Goal: Communication & Community: Answer question/provide support

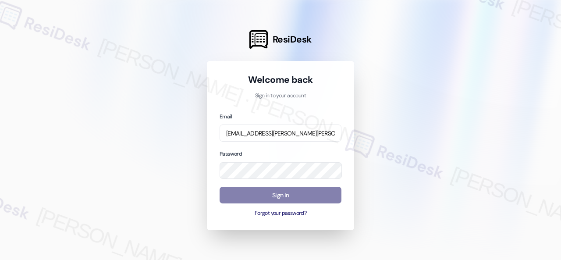
scroll to position [0, 22]
type input "[EMAIL_ADDRESS][PERSON_NAME][PERSON_NAME][PERSON_NAME][DOMAIN_NAME]"
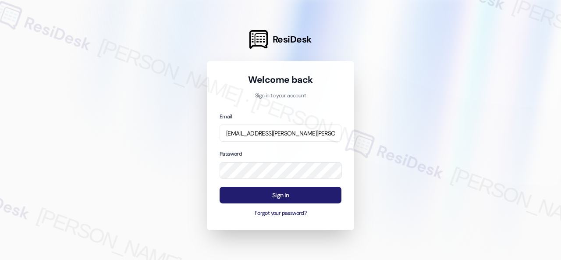
click at [271, 197] on button "Sign In" at bounding box center [281, 195] width 122 height 17
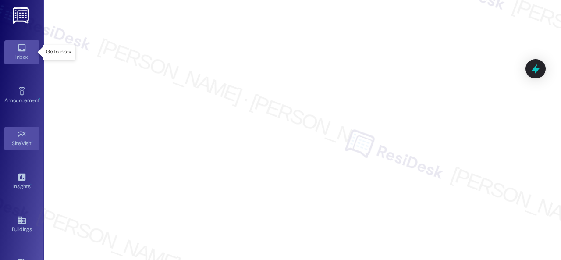
click at [21, 49] on icon at bounding box center [22, 48] width 10 height 10
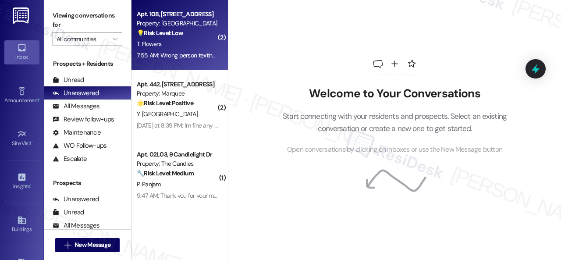
click at [202, 36] on div "💡 Risk Level: Low The resident indicates the message was sent to the wrong numb…" at bounding box center [177, 33] width 81 height 9
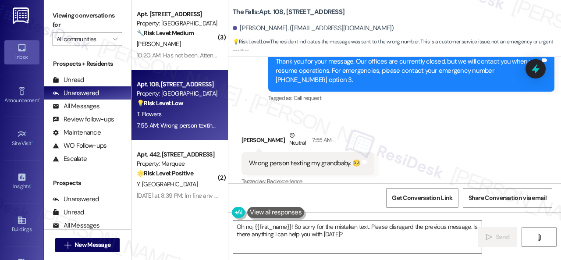
scroll to position [3950, 0]
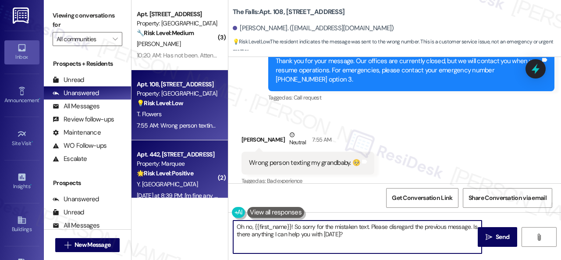
drag, startPoint x: 351, startPoint y: 235, endPoint x: 178, endPoint y: 196, distance: 177.2
click at [178, 196] on div "( 3 ) Apt. [STREET_ADDRESS] Property: [GEOGRAPHIC_DATA] 🔧 Risk Level: Medium Th…" at bounding box center [347, 130] width 430 height 260
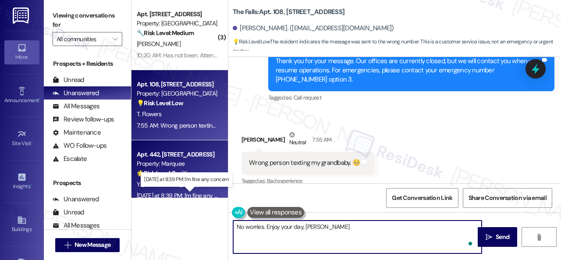
type textarea "No worries. Enjoy your day, [PERSON_NAME]!"
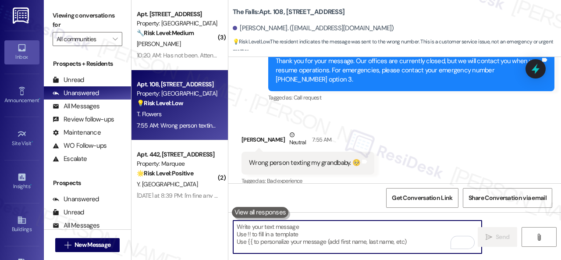
scroll to position [3950, 0]
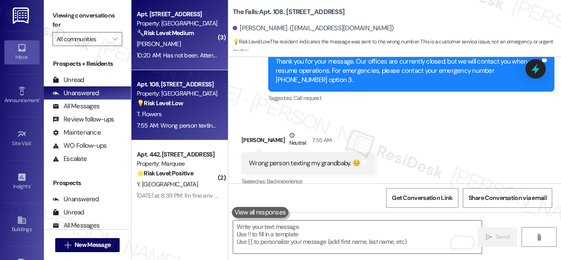
click at [189, 44] on div "[PERSON_NAME]" at bounding box center [177, 44] width 83 height 11
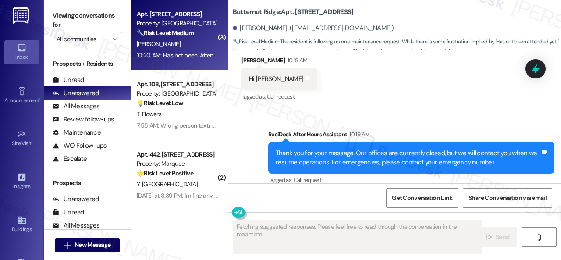
scroll to position [4747, 0]
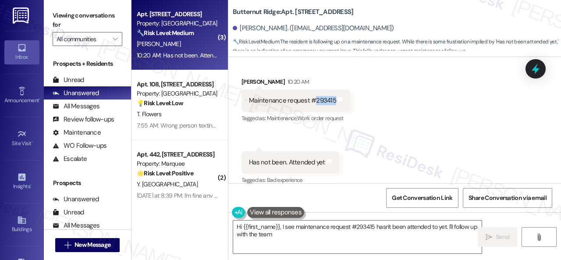
drag, startPoint x: 333, startPoint y: 92, endPoint x: 315, endPoint y: 92, distance: 18.4
click at [315, 96] on div "Maintenance request #293415" at bounding box center [292, 100] width 89 height 9
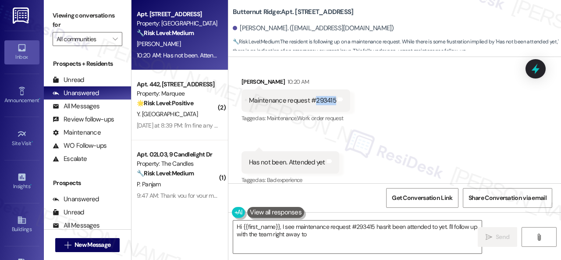
copy div "293415"
type textarea "Hi {{first_name}}, I see maintenance request #293415 hasn't been attended to ye…"
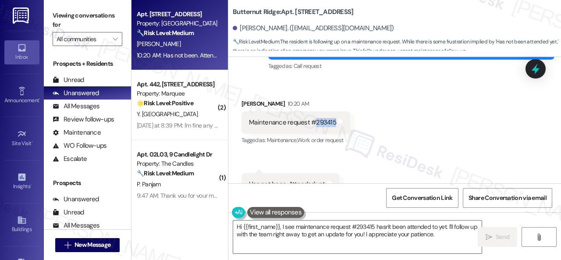
scroll to position [4748, 0]
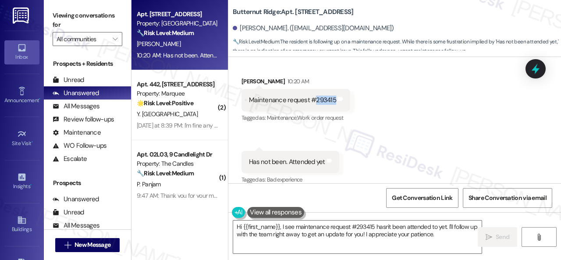
click at [435, 139] on div "Received via SMS [PERSON_NAME] 10:20 AM Maintenance request #293415 Tags and no…" at bounding box center [394, 125] width 333 height 136
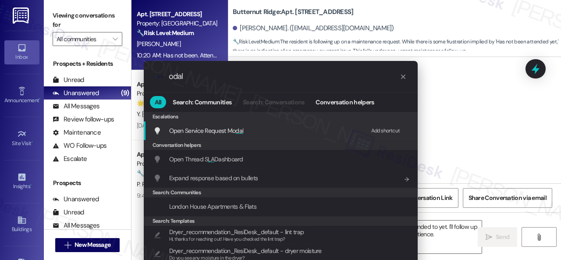
click at [377, 130] on div "Add shortcut" at bounding box center [385, 130] width 29 height 9
drag, startPoint x: 217, startPoint y: 77, endPoint x: 143, endPoint y: 76, distance: 74.6
click at [144, 76] on div ".cls-1{fill:#0a055f;}.cls-2{fill:#0cc4c4;} resideskLogoBlueOrange odal" at bounding box center [281, 76] width 274 height 31
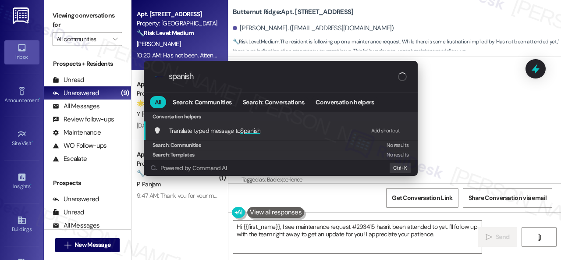
click at [382, 130] on div "Add shortcut" at bounding box center [385, 130] width 29 height 9
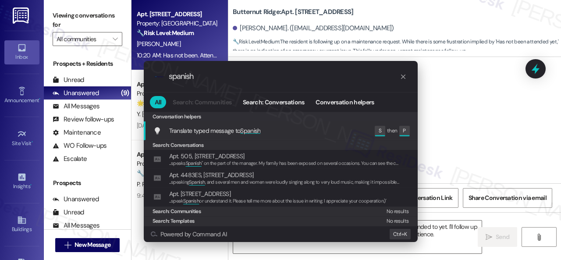
drag, startPoint x: 203, startPoint y: 78, endPoint x: 144, endPoint y: 82, distance: 59.8
click at [145, 82] on div ".cls-1{fill:#0a055f;}.cls-2{fill:#0cc4c4;} resideskLogoBlueOrange spanish" at bounding box center [281, 76] width 274 height 31
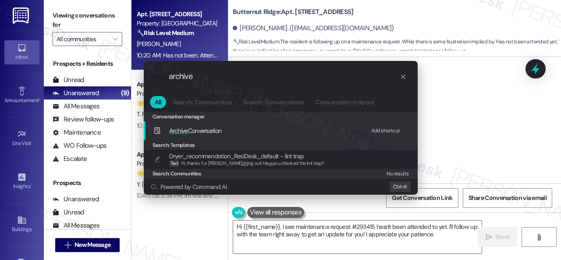
click at [389, 129] on div "Add shortcut" at bounding box center [385, 130] width 29 height 9
drag, startPoint x: 202, startPoint y: 79, endPoint x: 108, endPoint y: 76, distance: 93.9
click at [111, 77] on div ".cls-1{fill:#0a055f;}.cls-2{fill:#0cc4c4;} resideskLogoBlueOrange archive All S…" at bounding box center [280, 130] width 561 height 260
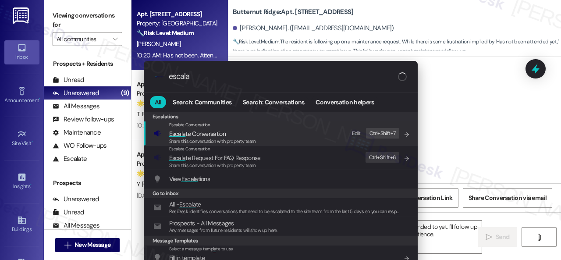
type input "escala"
click at [358, 132] on div "Edit" at bounding box center [356, 133] width 9 height 9
click at [408, 134] on icon "List of options" at bounding box center [407, 135] width 6 height 6
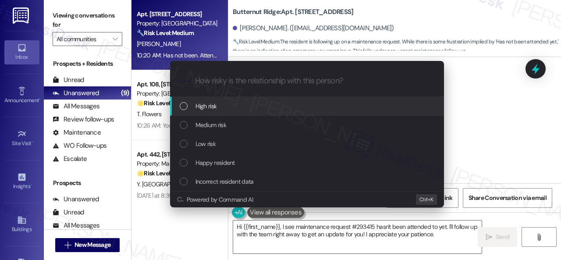
click at [210, 105] on span "High risk" at bounding box center [206, 106] width 21 height 10
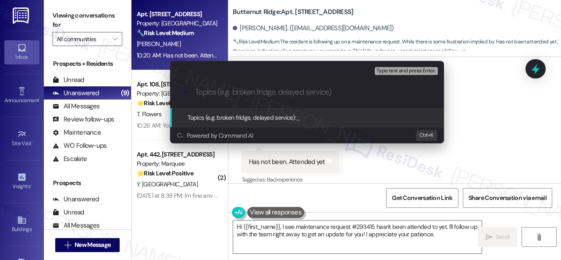
paste input "Follow-up on work order 293415"
type input "Follow-up on work order 293415"
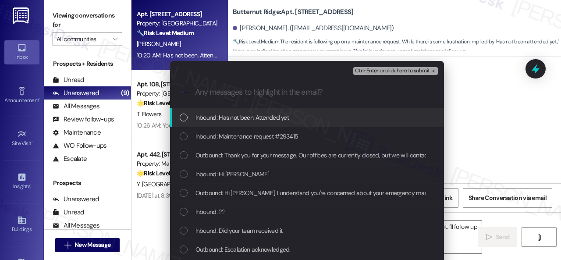
click at [244, 121] on span "Inbound: Has not been. Attended yet" at bounding box center [243, 118] width 94 height 10
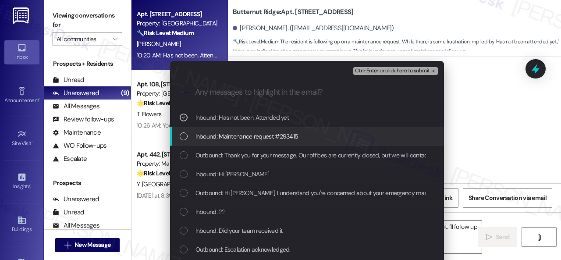
click at [244, 135] on span "Inbound: Maintenance request #293415" at bounding box center [247, 137] width 103 height 10
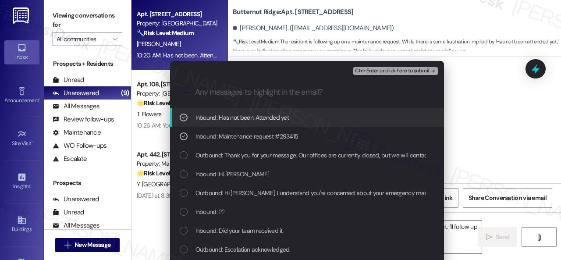
click at [380, 71] on span "Ctrl+Enter or click here to submit" at bounding box center [392, 71] width 75 height 6
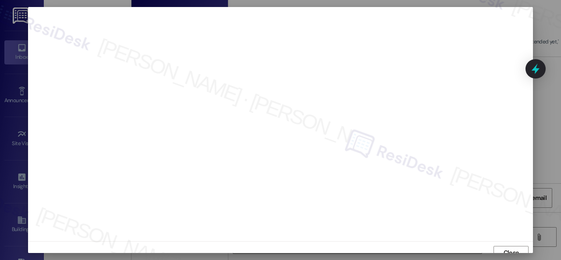
scroll to position [7, 0]
click at [509, 245] on span "Close" at bounding box center [511, 246] width 15 height 9
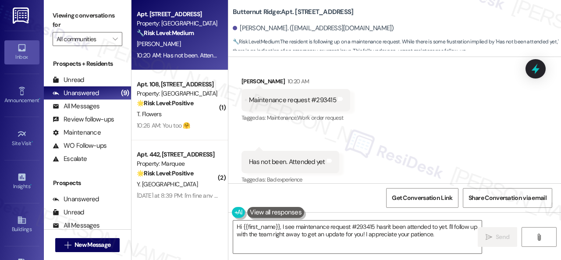
scroll to position [3, 0]
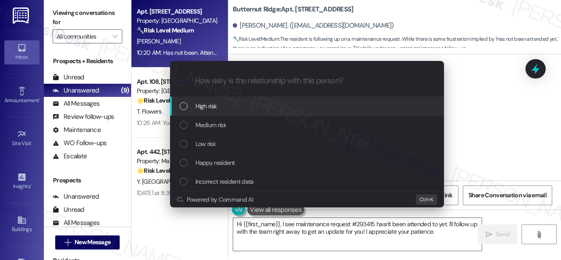
click at [210, 107] on span "High risk" at bounding box center [206, 106] width 21 height 10
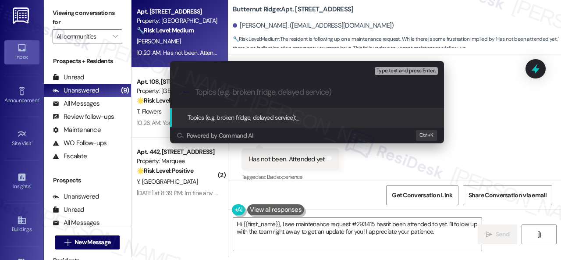
paste input "Follow-up on work order 293415"
type input "Follow-up on work order 293415"
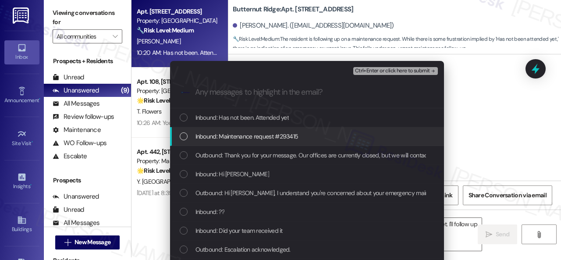
click at [267, 140] on span "Inbound: Maintenance request #293415" at bounding box center [247, 137] width 103 height 10
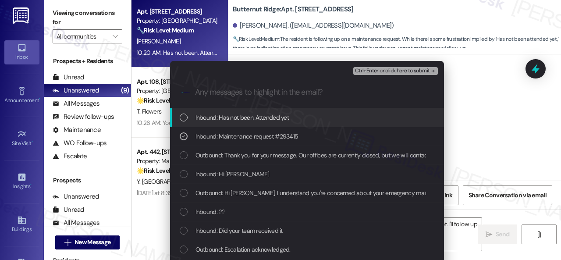
click at [268, 116] on span "Inbound: Has not been. Attended yet" at bounding box center [243, 118] width 94 height 10
click at [379, 72] on span "Ctrl+Enter or click here to submit" at bounding box center [392, 71] width 75 height 6
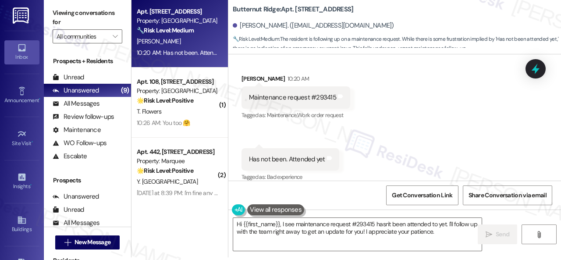
scroll to position [4747, 0]
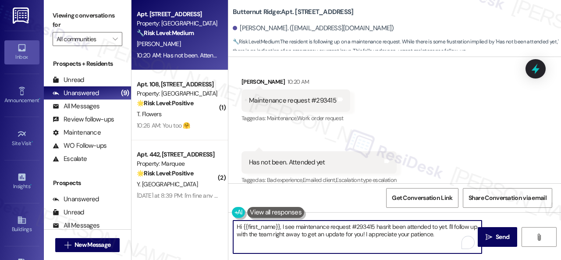
drag, startPoint x: 447, startPoint y: 228, endPoint x: 453, endPoint y: 233, distance: 7.8
click at [453, 233] on textarea "Hi {{first_name}}, I see maintenance request #293415 hasn't been attended to ye…" at bounding box center [357, 237] width 249 height 33
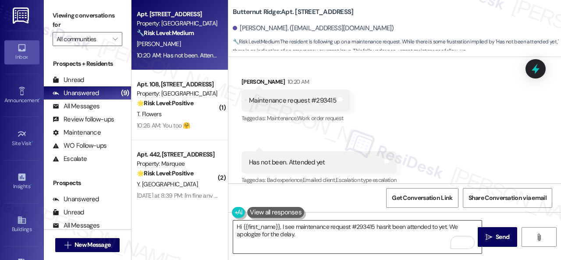
click at [428, 241] on textarea "Hi {{first_name}}, I see maintenance request #293415 hasn't been attended to ye…" at bounding box center [357, 237] width 249 height 33
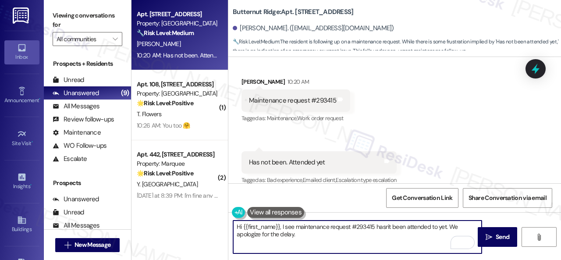
paste textarea "I've made a follow-up with the site team regarding your work order. Let me know…"
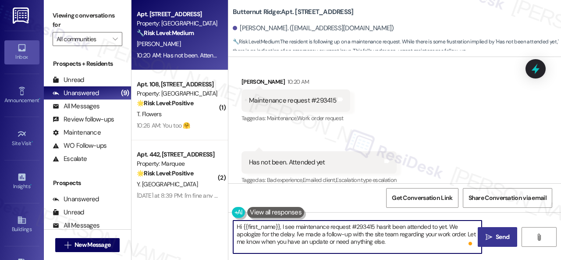
type textarea "Hi {{first_name}}, I see maintenance request #293415 hasn't been attended to ye…"
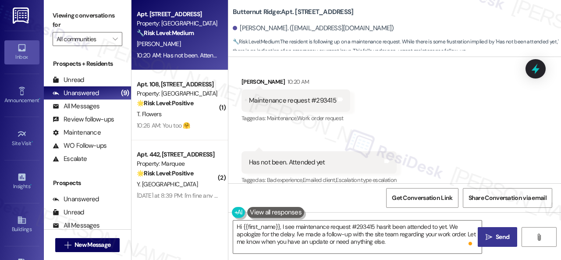
click at [494, 235] on span "Send" at bounding box center [502, 236] width 17 height 9
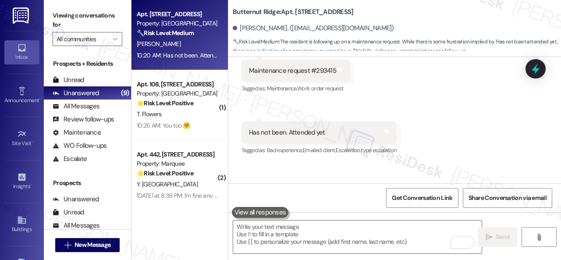
scroll to position [4827, 0]
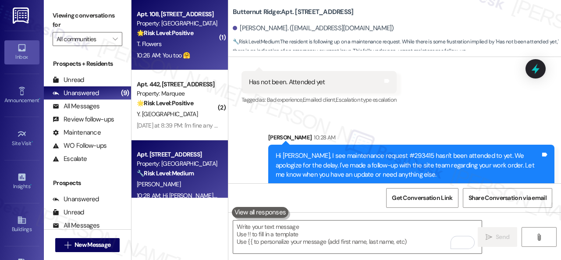
click at [193, 46] on div "T. Flowers" at bounding box center [177, 44] width 83 height 11
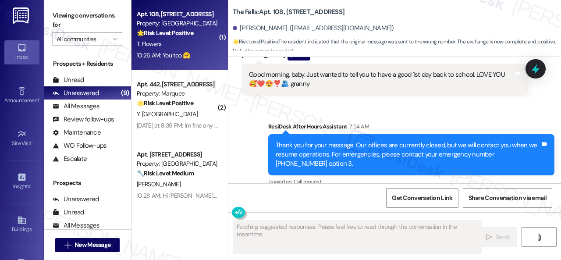
scroll to position [4097, 0]
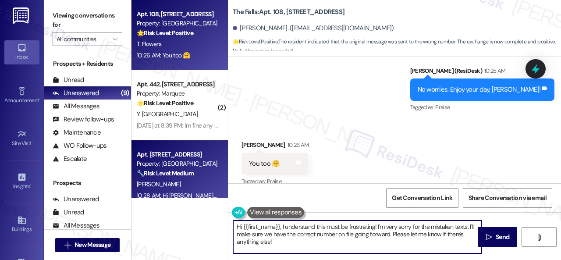
drag, startPoint x: 222, startPoint y: 221, endPoint x: 151, endPoint y: 193, distance: 76.4
click at [182, 209] on div "Apt. [STREET_ADDRESS] Property: The Falls 🌟 Risk Level: Positive The resident i…" at bounding box center [347, 130] width 430 height 260
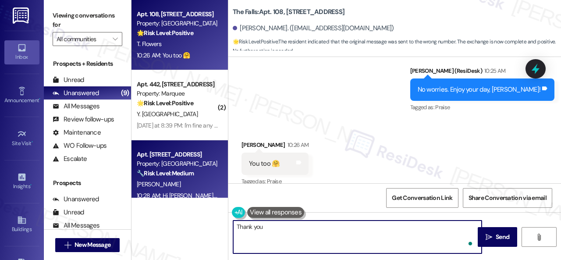
type textarea "Thank you."
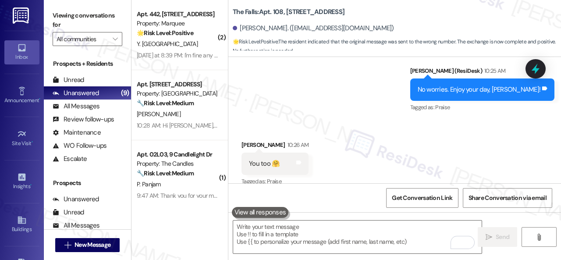
click at [185, 114] on div "[PERSON_NAME]" at bounding box center [177, 114] width 83 height 11
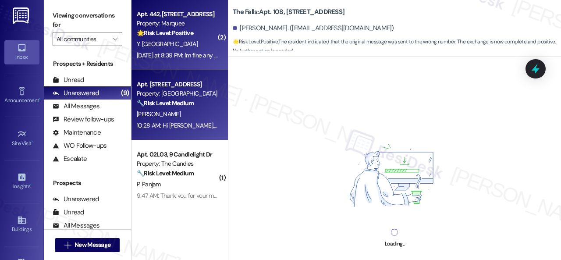
click at [183, 41] on div "Y. [GEOGRAPHIC_DATA]" at bounding box center [177, 44] width 83 height 11
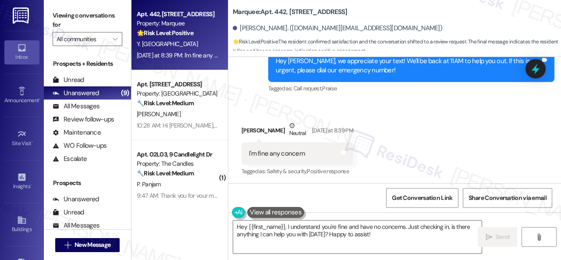
scroll to position [3, 0]
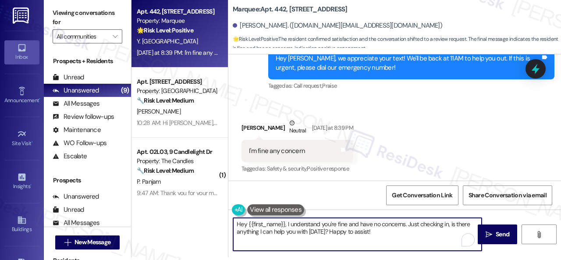
drag, startPoint x: 312, startPoint y: 220, endPoint x: 169, endPoint y: 196, distance: 144.9
click at [169, 196] on div "Apt. 442, [STREET_ADDRESS] Property: Marquee 🌟 Risk Level: Positive The residen…" at bounding box center [347, 127] width 430 height 260
type textarea "It's good to hear everything's fine. Let me know if you need anything for your …"
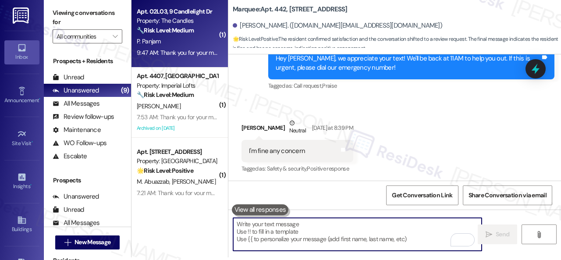
click at [190, 44] on div "P. Panjam" at bounding box center [177, 41] width 83 height 11
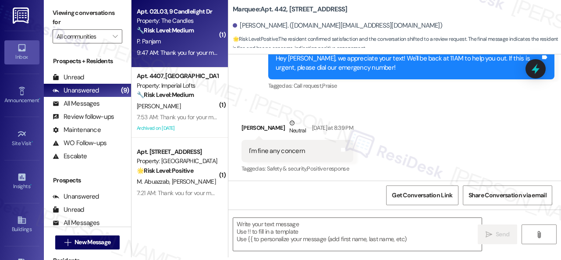
type textarea "Fetching suggested responses. Please feel free to read through the conversation…"
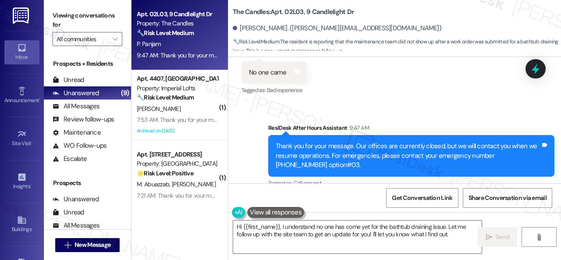
scroll to position [5572, 0]
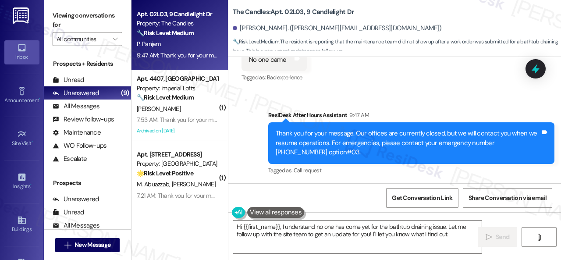
drag, startPoint x: 446, startPoint y: 176, endPoint x: 437, endPoint y: 175, distance: 8.8
click at [446, 176] on div "Tagged as: Call request Click to highlight conversations about Call request" at bounding box center [411, 170] width 286 height 13
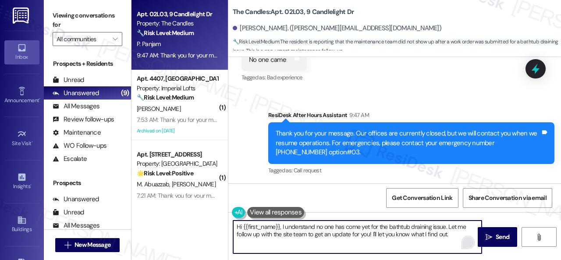
drag, startPoint x: 368, startPoint y: 227, endPoint x: 466, endPoint y: 237, distance: 98.3
click at [466, 237] on div "Hi {{first_name}}, I understand no one has come yet for the bathtub draining is…" at bounding box center [358, 237] width 250 height 34
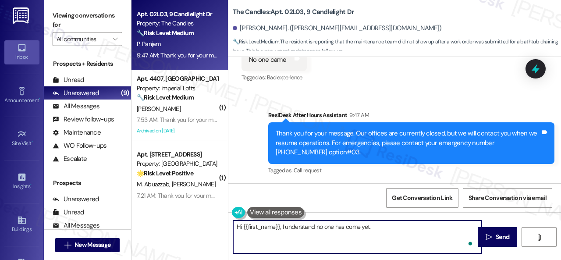
paste textarea "I apologize if I cannot confirm when the maintenance team will come by your apa…"
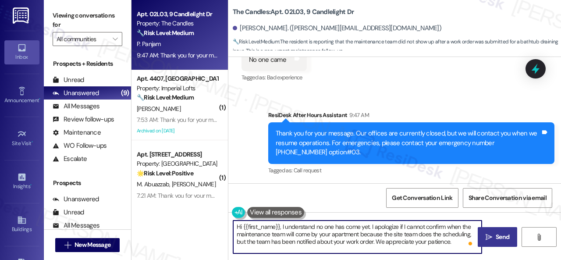
type textarea "Hi {{first_name}}, I understand no one has come yet. I apologize if I cannot co…"
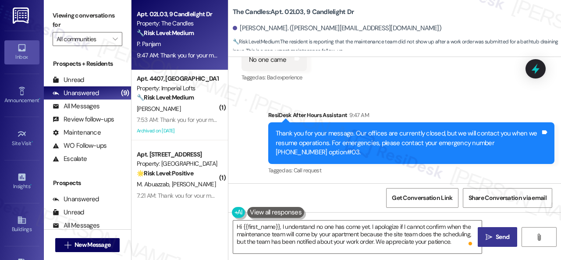
click at [499, 239] on span "Send" at bounding box center [503, 236] width 14 height 9
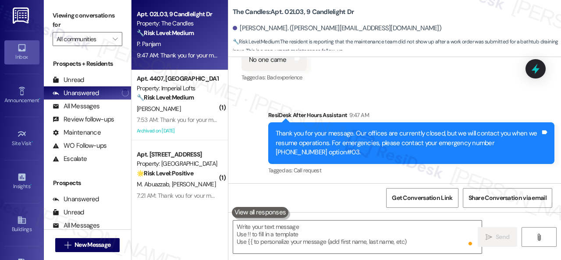
scroll to position [5479, 0]
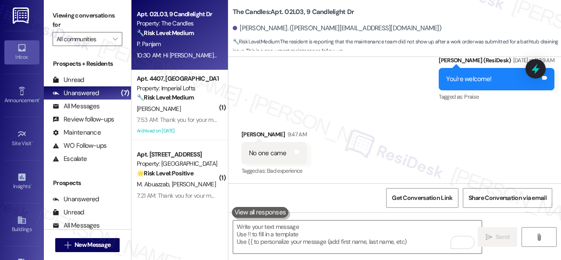
click at [450, 129] on div "Received via SMS [PERSON_NAME] 9:47 AM No one came Tags and notes Tagged as: Ba…" at bounding box center [394, 147] width 333 height 74
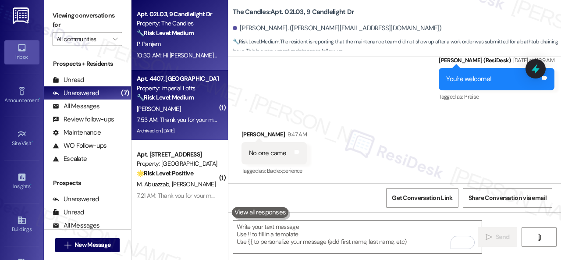
click at [188, 107] on div "[PERSON_NAME]" at bounding box center [177, 108] width 83 height 11
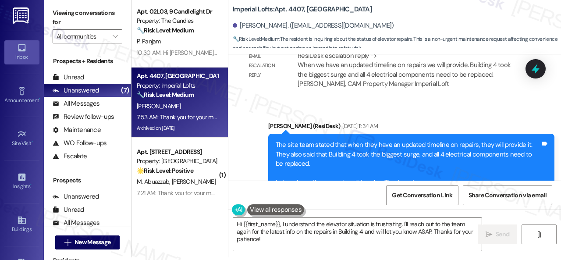
scroll to position [11855, 0]
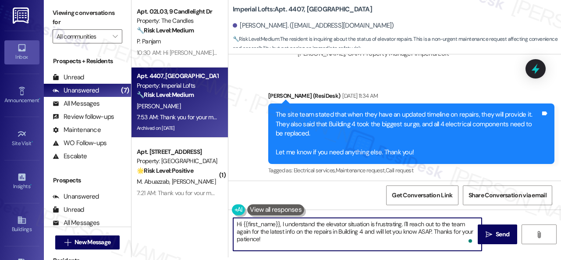
click at [315, 225] on textarea "Hi {{first_name}}, I understand the elevator situation is frustrating. I'll rea…" at bounding box center [357, 234] width 249 height 33
drag, startPoint x: 282, startPoint y: 223, endPoint x: 305, endPoint y: 239, distance: 27.5
click at [305, 239] on textarea "Hi {{first_name}}, I understand the elevator situation is frustrating. I'll rea…" at bounding box center [357, 234] width 249 height 33
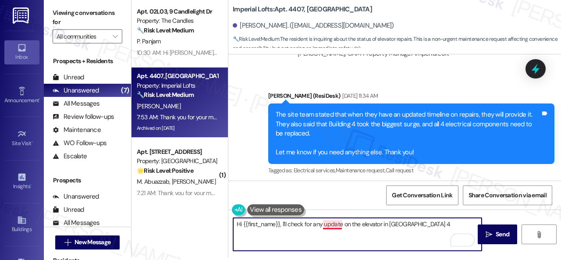
click at [332, 227] on textarea "Hi {{first_name}}, I'll check for any update on the elevator in [GEOGRAPHIC_DAT…" at bounding box center [357, 234] width 249 height 33
click at [420, 228] on textarea "Hi {{first_name}}, I'll check for any updates on the elevator in [GEOGRAPHIC_DA…" at bounding box center [357, 234] width 249 height 33
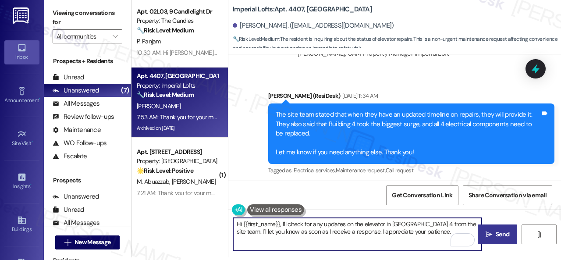
type textarea "Hi {{first_name}}, I'll check for any updates on the elevator in [GEOGRAPHIC_DA…"
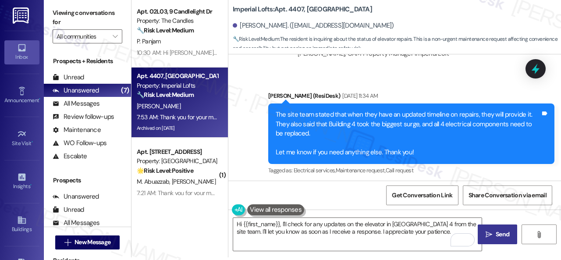
click at [493, 240] on button " Send" at bounding box center [497, 235] width 39 height 20
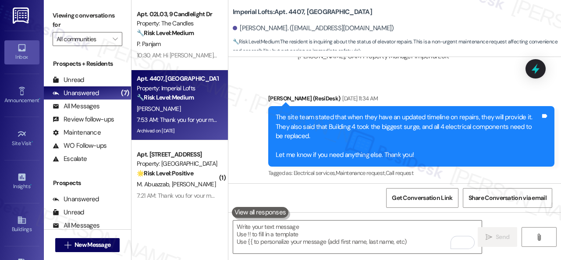
scroll to position [11815, 0]
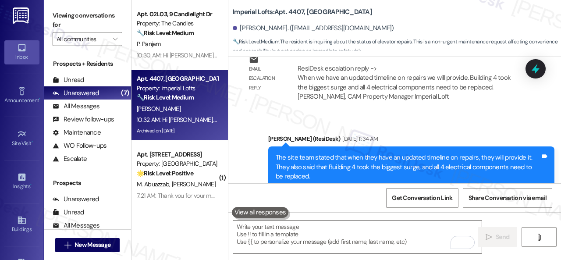
drag, startPoint x: 286, startPoint y: 153, endPoint x: 370, endPoint y: 150, distance: 83.8
copy div "on the elevator repairs in [GEOGRAPHIC_DATA] 4"
click at [418, 226] on div "Received via SMS [PERSON_NAME] Question 7:53 AM Any updates on the elevator rep…" at bounding box center [394, 264] width 333 height 76
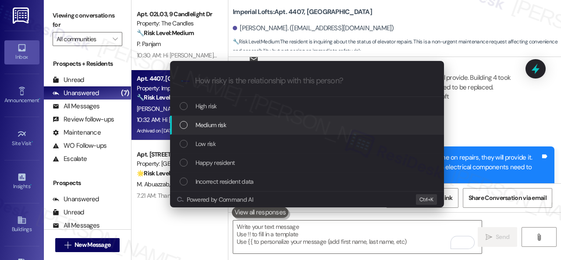
click at [202, 124] on span "Medium risk" at bounding box center [211, 125] width 31 height 10
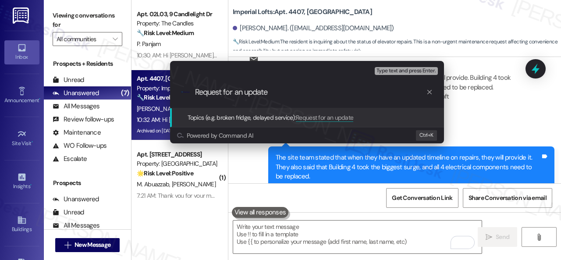
paste input "on the elevator repairs in [GEOGRAPHIC_DATA] 4"
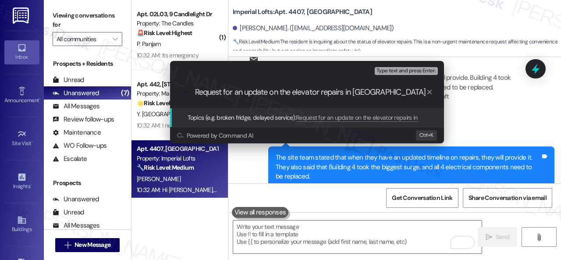
type input "Request for an update on the elevator repairs in [GEOGRAPHIC_DATA] 4."
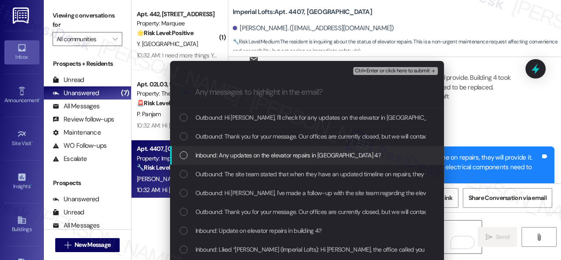
click at [240, 160] on div "Inbound: Any updates on the elevator repairs in [GEOGRAPHIC_DATA] 4?" at bounding box center [307, 155] width 274 height 19
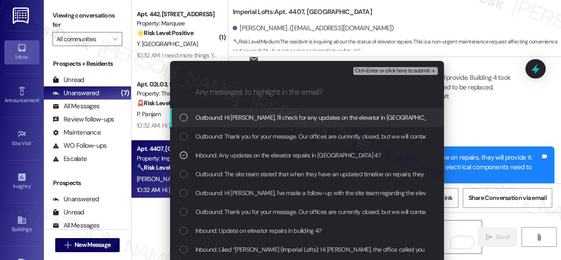
click at [389, 72] on span "Ctrl+Enter or click here to submit" at bounding box center [392, 71] width 75 height 6
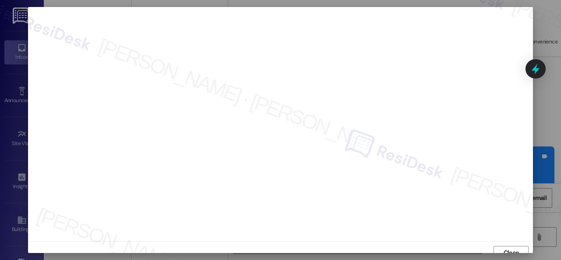
scroll to position [7, 0]
click at [505, 245] on span "Close" at bounding box center [511, 246] width 15 height 9
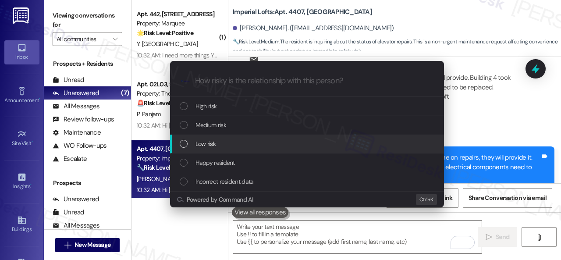
click at [205, 144] on span "Low risk" at bounding box center [206, 144] width 20 height 10
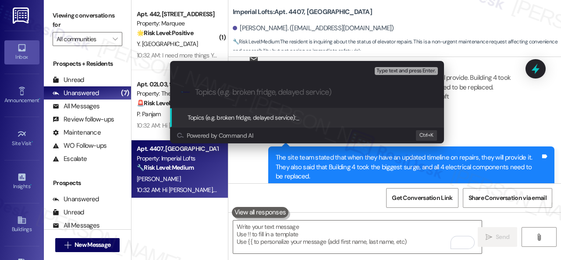
paste input "Request for an update on the elevator repairs in [GEOGRAPHIC_DATA] 4."
type input "Request for an update on the elevator repairs in [GEOGRAPHIC_DATA] 4."
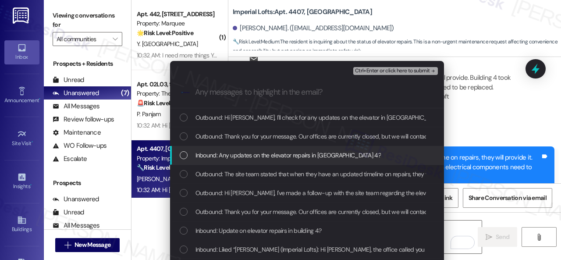
click at [260, 162] on div "Inbound: Any updates on the elevator repairs in [GEOGRAPHIC_DATA] 4?" at bounding box center [307, 155] width 274 height 19
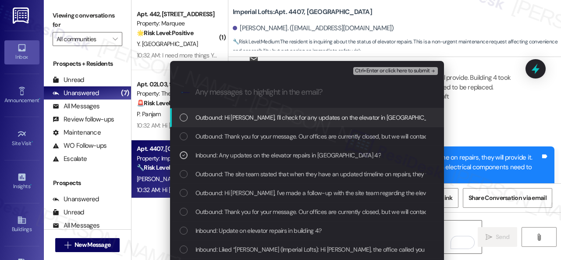
click at [378, 72] on span "Ctrl+Enter or click here to submit" at bounding box center [392, 71] width 75 height 6
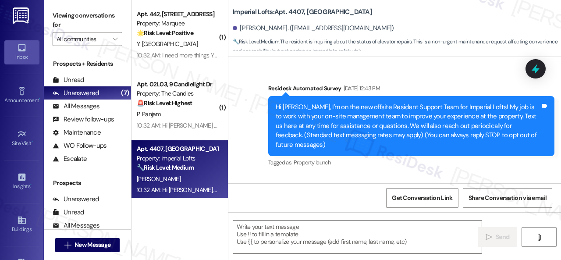
scroll to position [11982, 0]
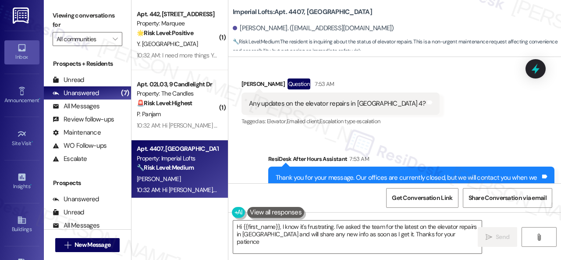
type textarea "Hi {{first_name}}, I know it's frustrating. I've asked the team for the latest …"
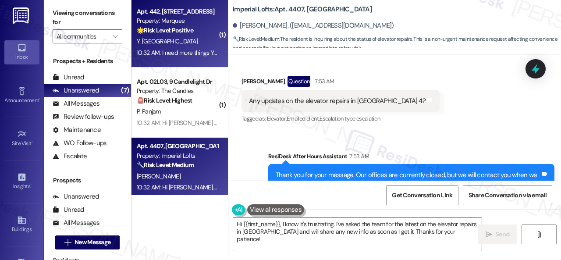
click at [186, 43] on div "Y. [GEOGRAPHIC_DATA]" at bounding box center [177, 41] width 83 height 11
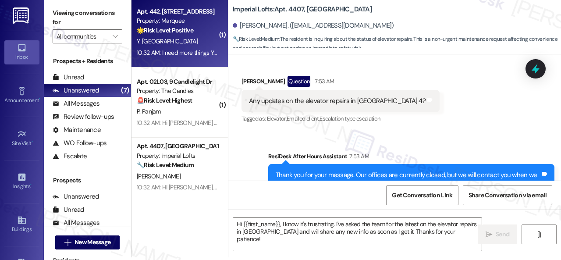
type textarea "Fetching suggested responses. Please feel free to read through the conversation…"
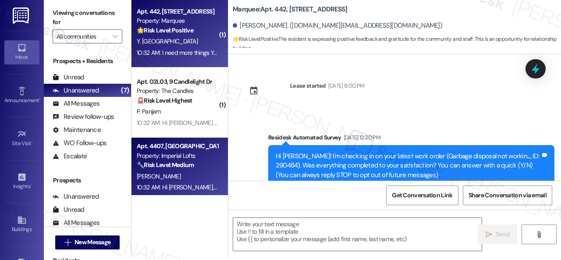
scroll to position [3363, 0]
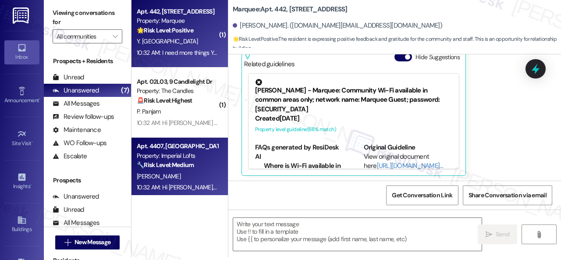
type textarea "Fetching suggested responses. Please feel free to read through the conversation…"
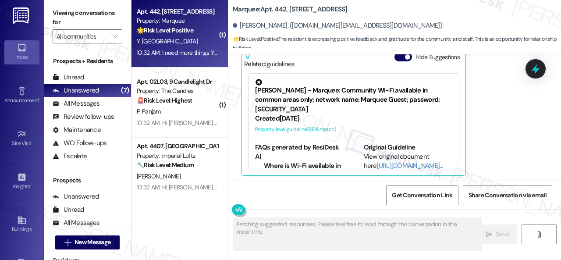
scroll to position [0, 0]
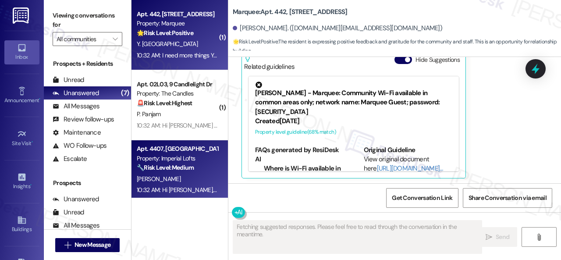
click at [199, 177] on div "[PERSON_NAME]" at bounding box center [177, 179] width 83 height 11
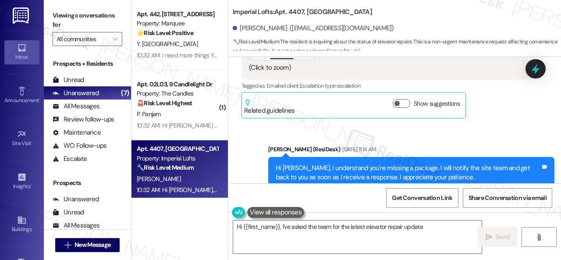
scroll to position [12100, 0]
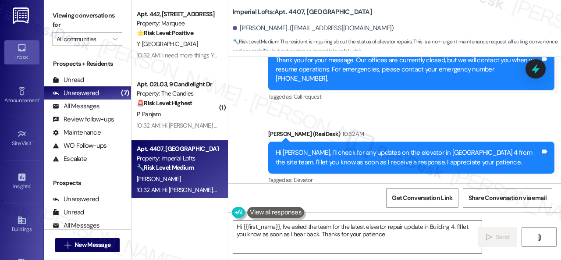
type textarea "Hi {{first_name}}, I've asked the team for the latest elevator repair update in…"
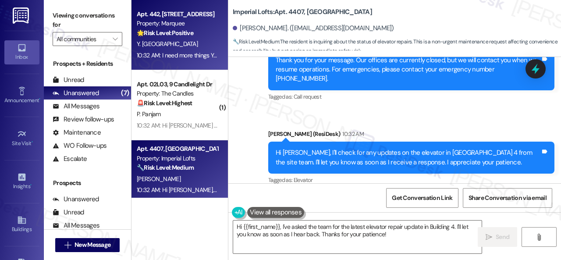
click at [198, 40] on div "Y. [GEOGRAPHIC_DATA]" at bounding box center [177, 44] width 83 height 11
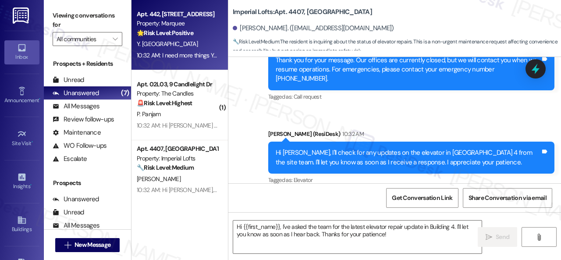
type textarea "Fetching suggested responses. Please feel free to read through the conversation…"
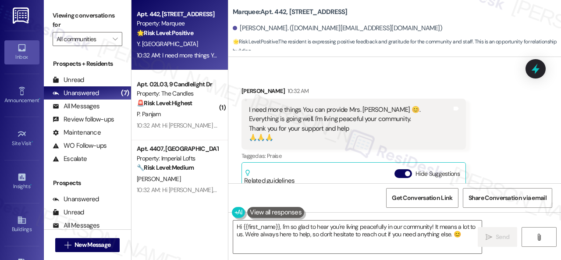
scroll to position [3363, 0]
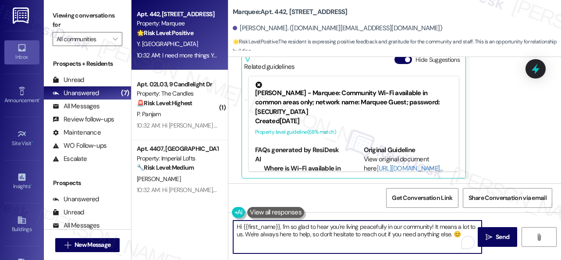
click at [469, 234] on textarea "Hi {{first_name}}, I'm so glad to hear you're living peacefully in our communit…" at bounding box center [357, 237] width 249 height 33
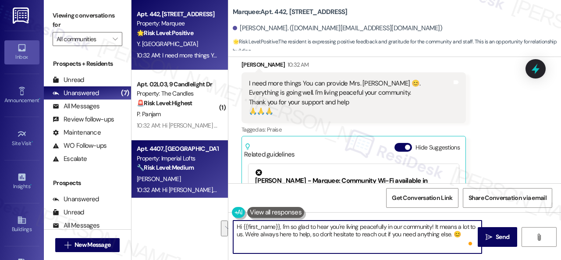
drag, startPoint x: 464, startPoint y: 236, endPoint x: 194, endPoint y: 183, distance: 275.4
click at [194, 183] on div "Apt. 442, [STREET_ADDRESS] Property: Marquee 🌟 Risk Level: Positive The residen…" at bounding box center [347, 130] width 430 height 260
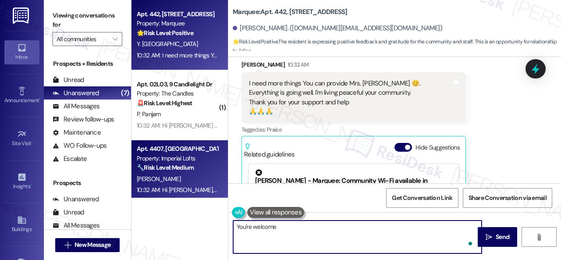
type textarea "You're welcome!"
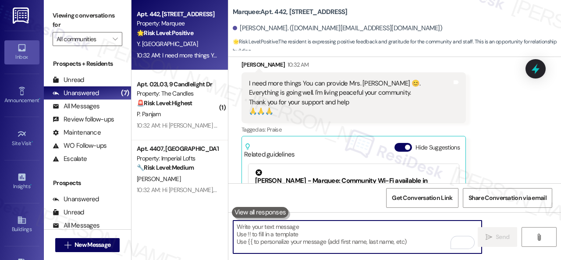
scroll to position [3363, 0]
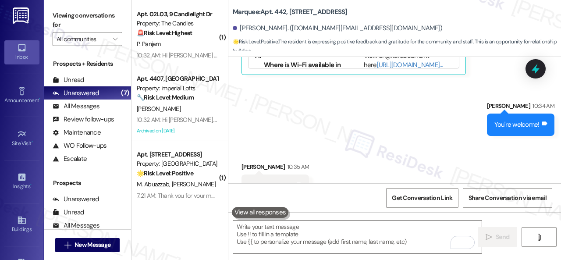
scroll to position [3485, 0]
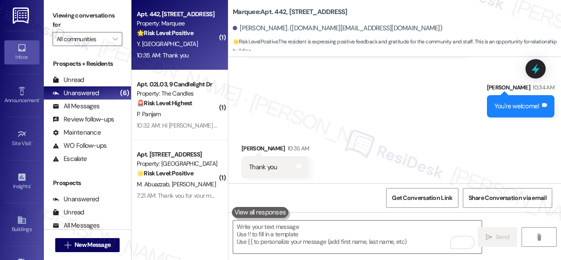
click at [490, 159] on div "Received via SMS Yawo Adayisso 10:35 AM Thank you Tags and notes" at bounding box center [394, 154] width 333 height 61
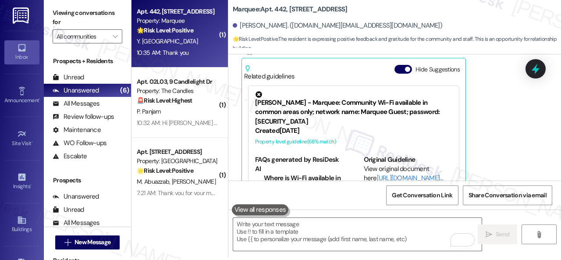
scroll to position [3486, 0]
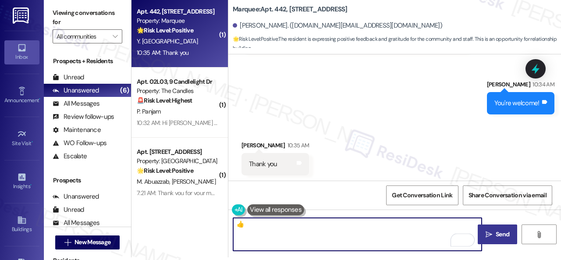
type textarea "👍"
click at [496, 233] on span "Send" at bounding box center [503, 234] width 14 height 9
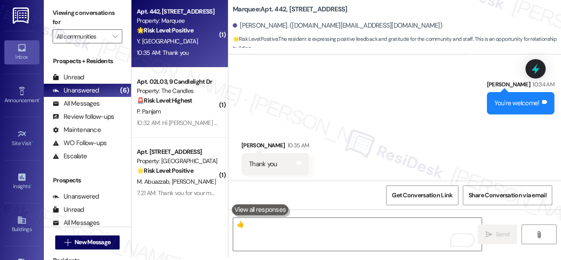
scroll to position [3485, 0]
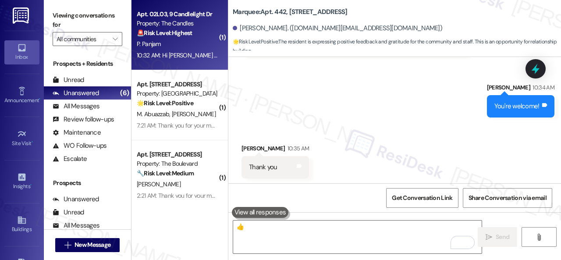
click at [190, 50] on div "10:32 AM: Hi Pranavi , thank you for bringing this important matter to our atte…" at bounding box center [177, 55] width 83 height 11
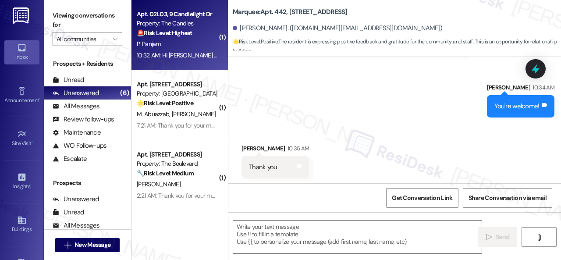
type textarea "Fetching suggested responses. Please feel free to read through the conversation…"
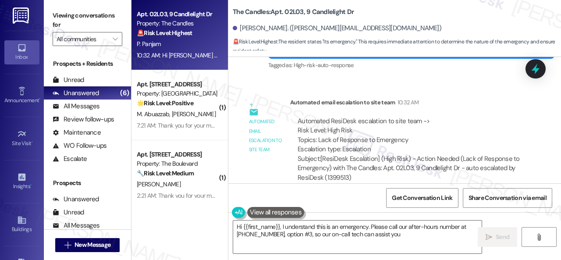
scroll to position [5958, 0]
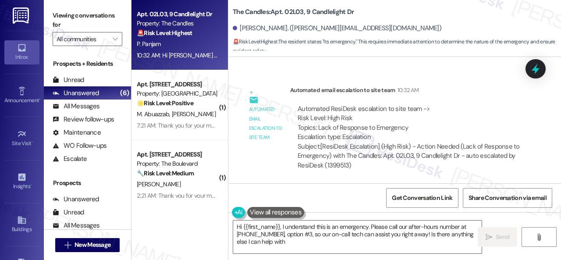
type textarea "Hi {{first_name}}, I understand this is an emergency. Please call our after-hou…"
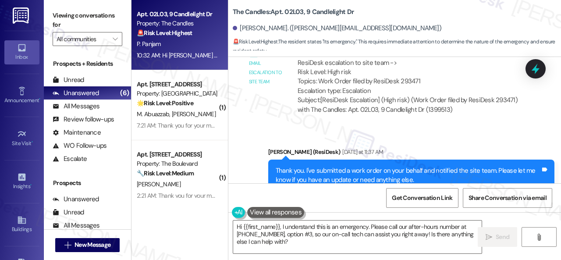
scroll to position [5213, 0]
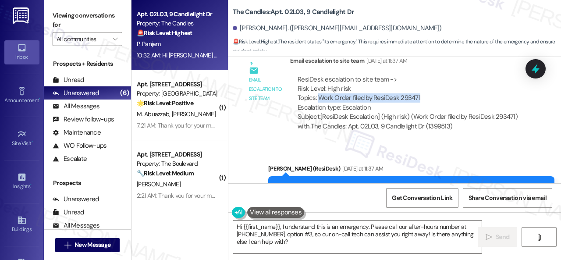
drag, startPoint x: 423, startPoint y: 99, endPoint x: 318, endPoint y: 97, distance: 104.4
click at [318, 97] on div "ResiDesk escalation to site team -> Risk Level: High risk Topics: Work Order fi…" at bounding box center [409, 94] width 223 height 38
copy div "Work Order filed by ResiDesk 293471"
click at [439, 86] on div "ResiDesk escalation to site team -> Risk Level: High risk Topics: Work Order fi…" at bounding box center [409, 94] width 223 height 38
click at [271, 144] on div "Sent via SMS Sarah (ResiDesk) Yesterday at 11:37 AM Thank you. I've submitted a…" at bounding box center [394, 185] width 333 height 83
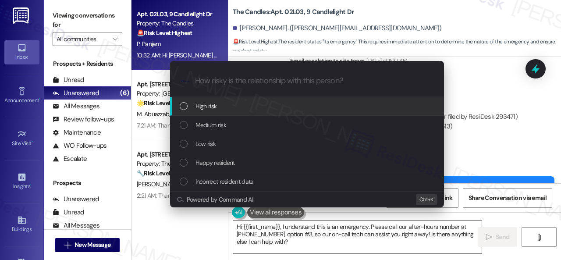
click at [200, 107] on span "High risk" at bounding box center [206, 106] width 21 height 10
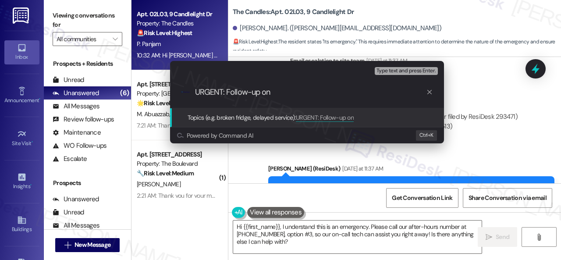
paste input "Work Order filed by ResiDesk 293471"
type input "URGENT: Follow-up on Work Order filed by ResiDesk 293471"
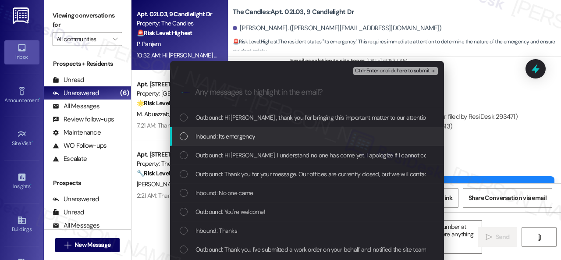
click at [227, 136] on span "Inbound: Its emergency" at bounding box center [226, 137] width 60 height 10
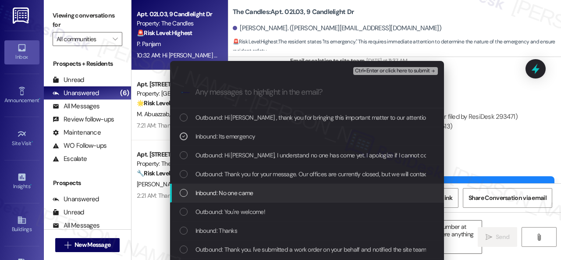
click at [235, 197] on span "Inbound: No one came" at bounding box center [225, 193] width 58 height 10
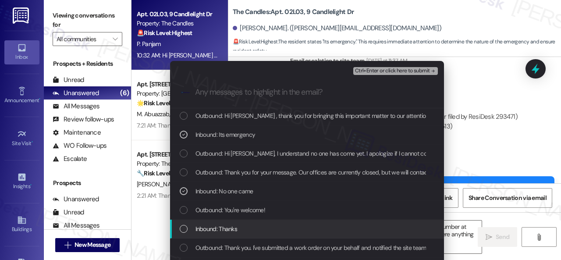
scroll to position [0, 0]
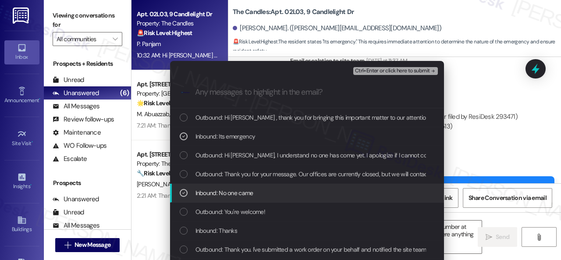
click at [488, 139] on div "Escalate Conversation High risk URGENT: Follow-up on Work Order filed by ResiDe…" at bounding box center [280, 130] width 561 height 260
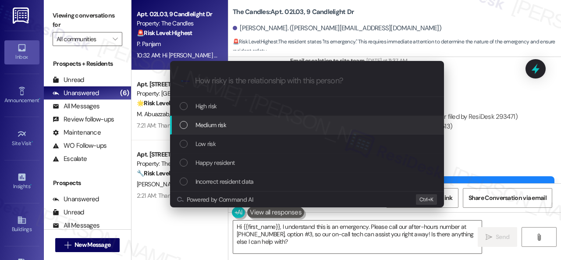
click at [196, 126] on span "Medium risk" at bounding box center [211, 125] width 31 height 10
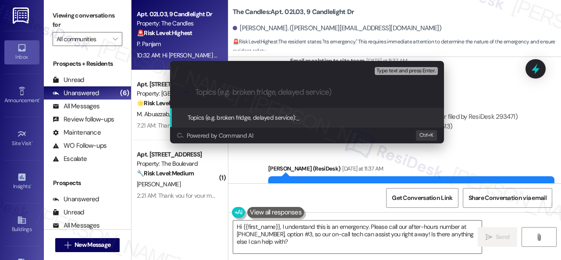
click at [218, 94] on input "Topics (e.g. broken fridge, delayed service)" at bounding box center [314, 92] width 238 height 9
paste input "Work Order filed by ResiDesk 293471"
click at [196, 91] on input "Work Order filed by ResiDesk 293471" at bounding box center [310, 92] width 231 height 9
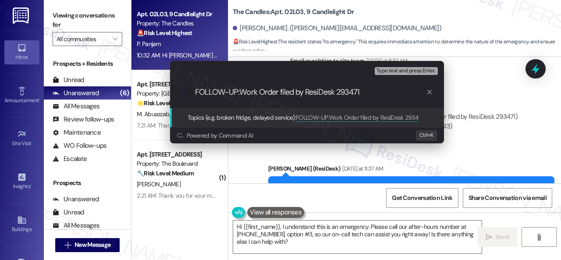
type input "FOLLOW-UP: Work Order filed by ResiDesk 293471"
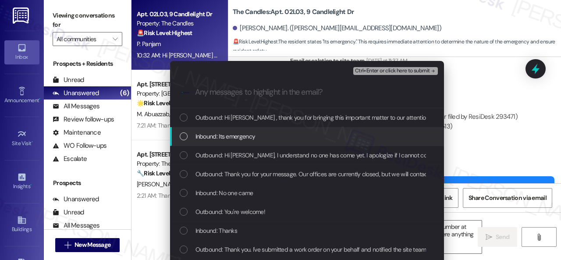
click at [222, 138] on span "Inbound: Its emergency" at bounding box center [226, 137] width 60 height 10
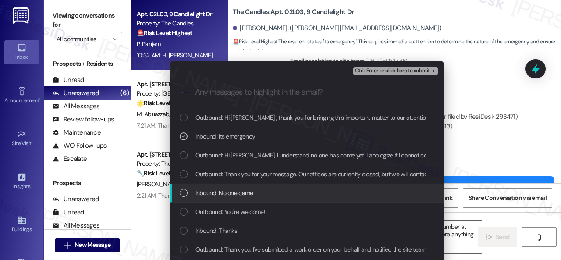
click at [225, 188] on span "Inbound: No one came" at bounding box center [225, 193] width 58 height 10
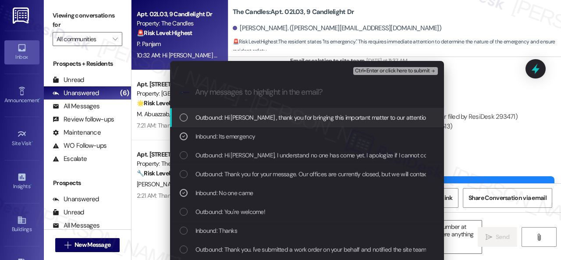
click at [370, 73] on span "Ctrl+Enter or click here to submit" at bounding box center [392, 71] width 75 height 6
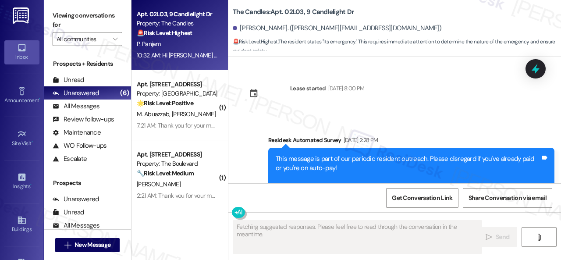
scroll to position [5747, 0]
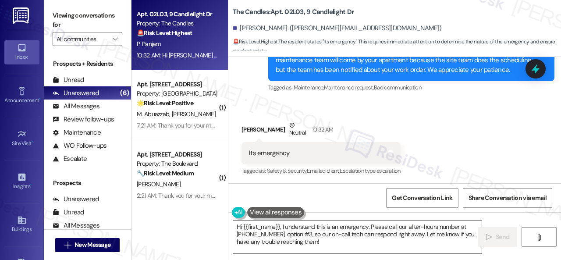
click at [445, 155] on div "Received via SMS Pranavi Panjam Neutral 10:32 AM Its emergency Tags and notes T…" at bounding box center [394, 142] width 333 height 83
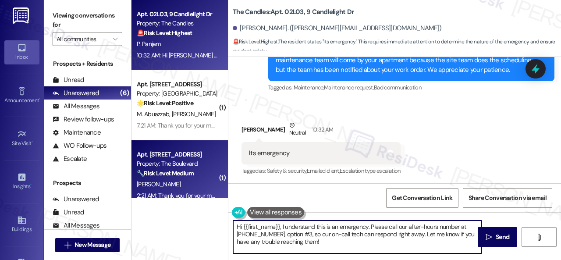
drag, startPoint x: 315, startPoint y: 243, endPoint x: 192, endPoint y: 197, distance: 131.3
click at [192, 197] on div "Apt. 02L03, 9 Candlelight Dr Property: The Candles 🚨 Risk Level: Highest The re…" at bounding box center [347, 130] width 430 height 260
paste textarea "I've made a follow-up with the site team regarding your work order. Let me know…"
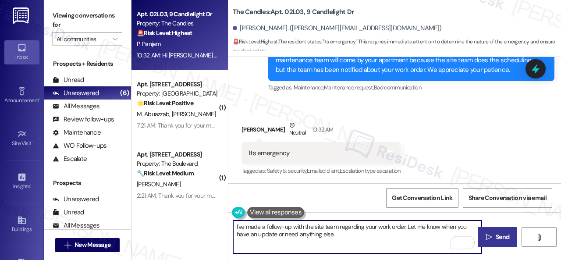
type textarea "I've made a follow-up with the site team regarding your work order. Let me know…"
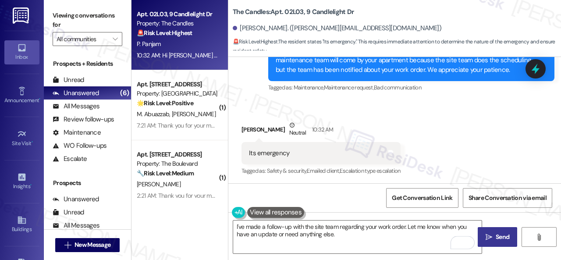
click at [501, 236] on span "Send" at bounding box center [503, 236] width 14 height 9
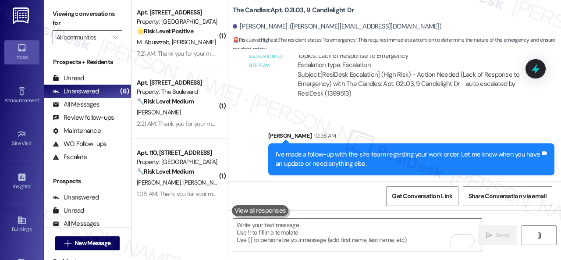
scroll to position [3, 0]
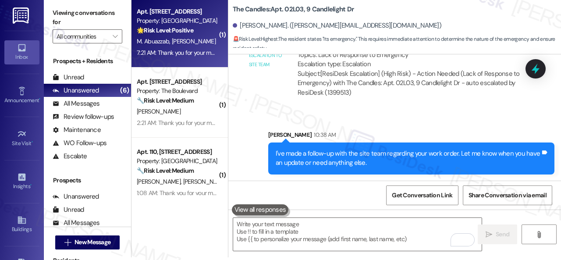
click at [212, 39] on div "M. Abuazzab A. Alotaibi" at bounding box center [177, 41] width 83 height 11
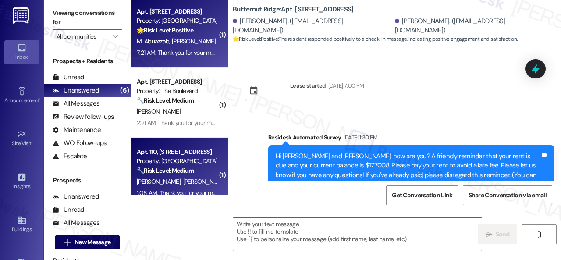
scroll to position [0, 0]
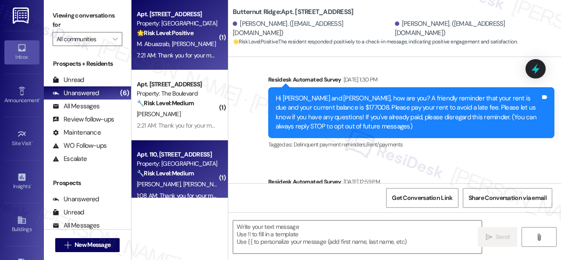
type textarea "Fetching suggested responses. Please feel free to read through the conversation…"
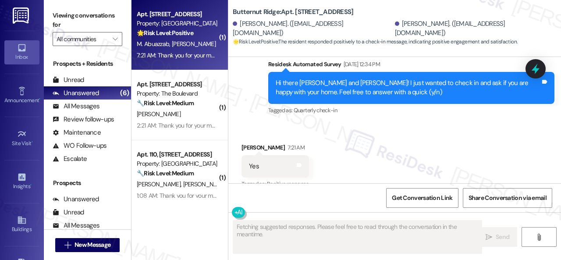
scroll to position [374, 0]
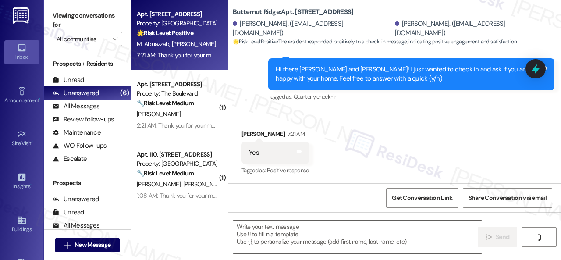
click at [251, 110] on div "Received via SMS Ahmad Alotaibi 7:21 AM Yes Tags and notes Tagged as: Positive …" at bounding box center [394, 147] width 333 height 74
click at [272, 232] on textarea at bounding box center [357, 237] width 249 height 33
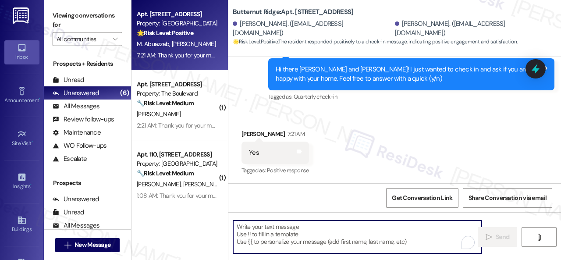
scroll to position [459, 0]
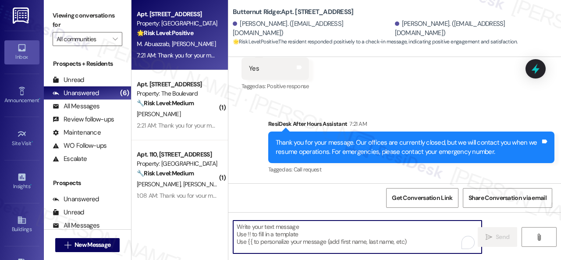
paste textarea "I'm glad you are satisfied with your home. Have you written a review for us bef…"
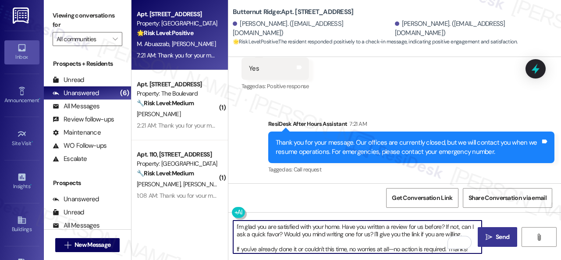
type textarea "I'm glad you are satisfied with your home. Have you written a review for us bef…"
click at [494, 240] on span "Send" at bounding box center [502, 236] width 17 height 9
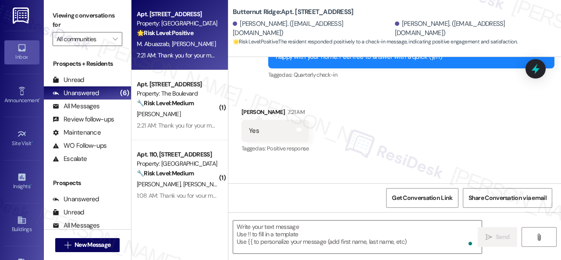
scroll to position [374, 0]
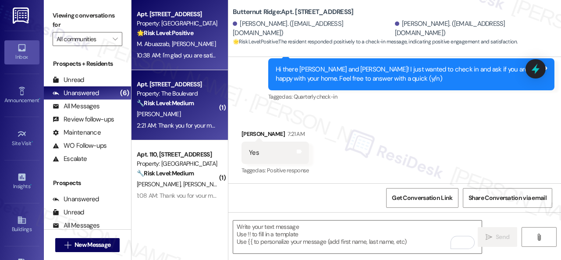
click at [180, 114] on div "[PERSON_NAME]" at bounding box center [177, 114] width 83 height 11
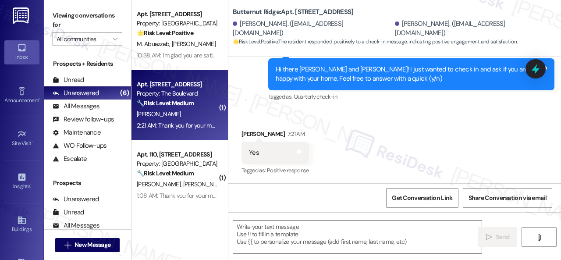
type textarea "Fetching suggested responses. Please feel free to read through the conversation…"
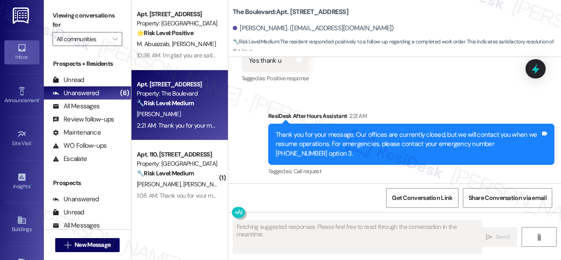
scroll to position [3, 0]
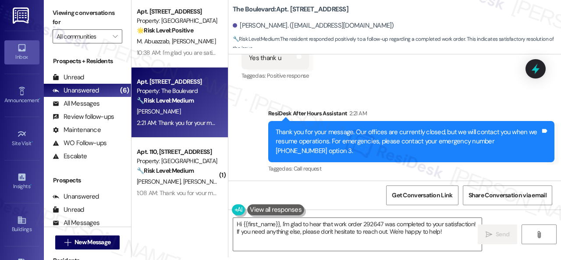
click at [242, 103] on div "Sent via SMS ResiDesk After Hours Assistant 2:21 AM Thank you for your message.…" at bounding box center [394, 135] width 333 height 93
click at [300, 225] on textarea "Hi {{first_name}}, I'm glad to hear that work order 292647 was completed to you…" at bounding box center [357, 234] width 249 height 33
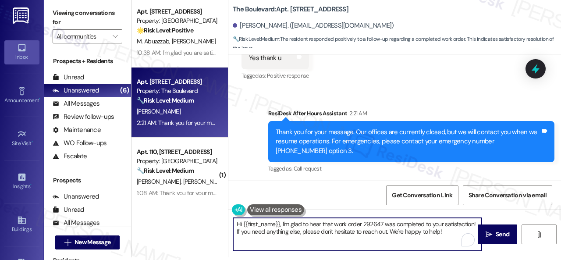
paste textarea "Glad to hear things are all set! If {{property}} met your expectations, please …"
type textarea "Glad to hear things are all set! If {{property}} met your expectations, please …"
click at [496, 238] on span "Send" at bounding box center [503, 234] width 14 height 9
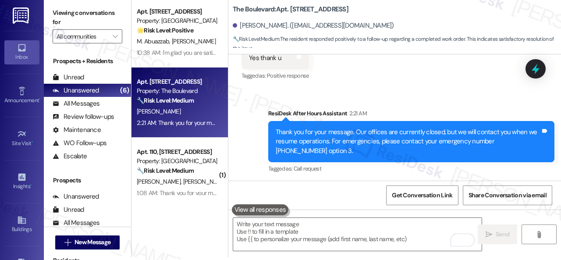
scroll to position [2283, 0]
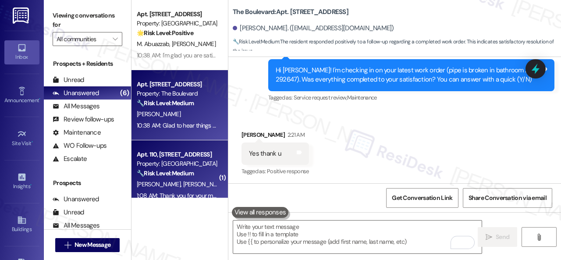
click at [186, 191] on div "1:08 AM: Thank you for your message. Our offices are currently closed, but we w…" at bounding box center [177, 195] width 83 height 11
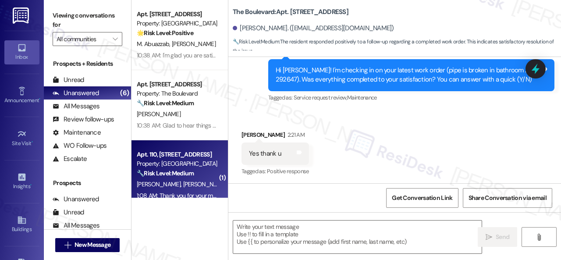
type textarea "Fetching suggested responses. Please feel free to read through the conversation…"
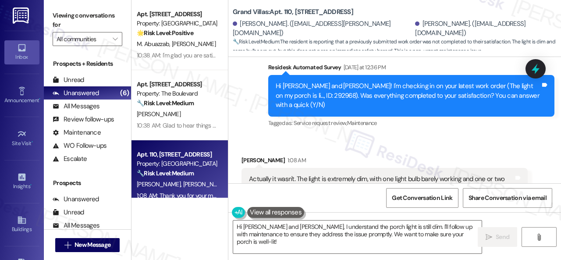
scroll to position [5414, 0]
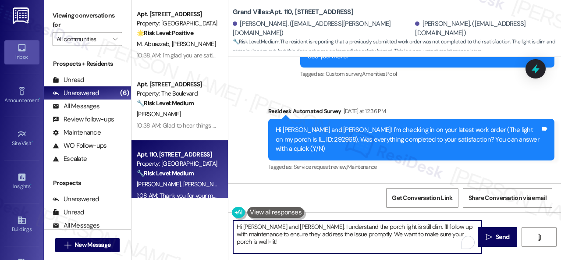
drag, startPoint x: 469, startPoint y: 235, endPoint x: 225, endPoint y: 217, distance: 245.3
click at [225, 217] on div "Apt. 5770G2, 5800 Great Northern Boulevard Property: Butternut Ridge 🌟 Risk Lev…" at bounding box center [347, 130] width 430 height 260
paste textarea "I'm sorry to hear the issue hasn't been resolved yet. We apologize for the dela…"
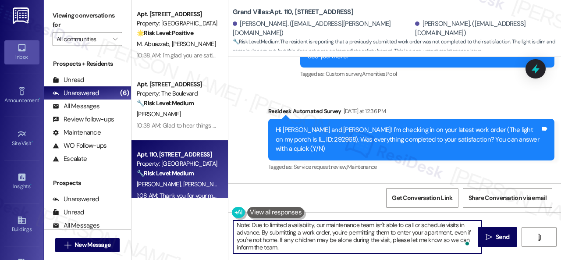
scroll to position [46, 0]
type textarea "I'm sorry to hear the issue hasn't been resolved yet. We apologize for the dela…"
click at [493, 242] on button " Send" at bounding box center [497, 237] width 39 height 20
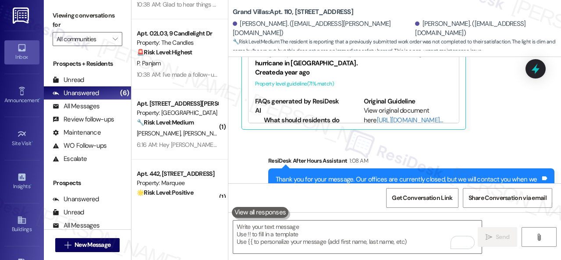
scroll to position [219, 0]
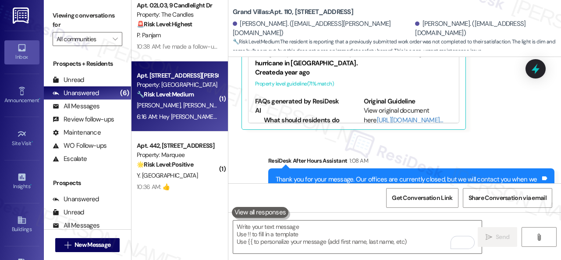
click at [201, 104] on div "E. Rigden B. Gauder" at bounding box center [177, 105] width 83 height 11
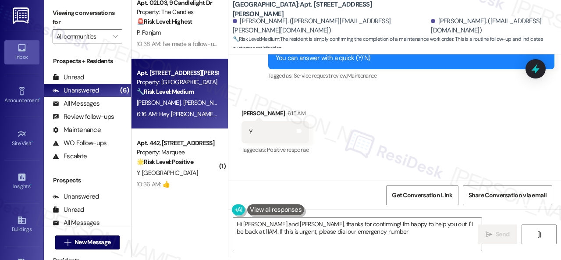
scroll to position [944, 0]
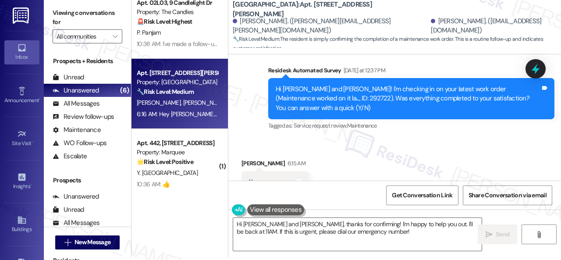
click at [267, 139] on div "Received via SMS Emily Rigden 6:15 AM Y Tags and notes Tagged as: Positive resp…" at bounding box center [394, 176] width 333 height 74
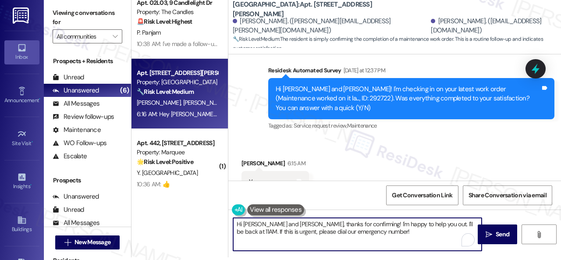
drag, startPoint x: 231, startPoint y: 211, endPoint x: 201, endPoint y: 211, distance: 29.8
click at [201, 211] on div "Apt. 5770G2, 5800 Great Northern Boulevard Property: Butternut Ridge 🌟 Risk Lev…" at bounding box center [347, 127] width 430 height 260
paste textarea "Glad to hear things are all set! If {{property}} met your expectations, please …"
type textarea "Glad to hear things are all set! If {{property}} met your expectations, please …"
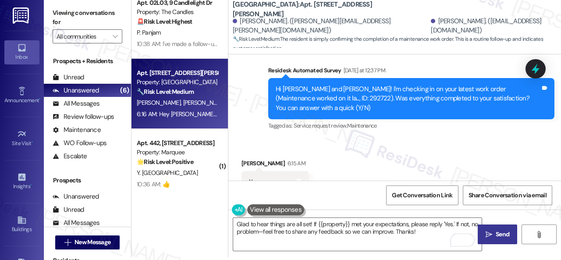
click at [496, 234] on span "Send" at bounding box center [503, 234] width 14 height 9
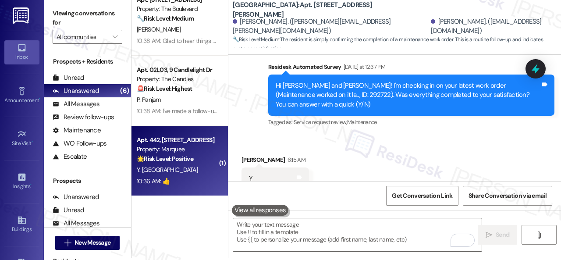
scroll to position [3, 0]
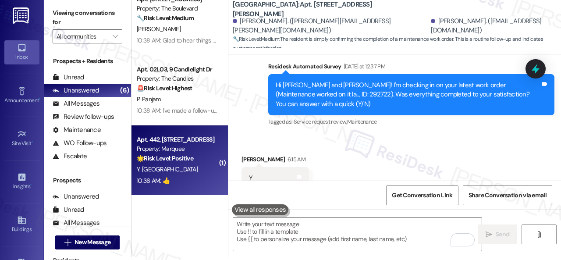
click at [200, 178] on div "10:36 AM: 👍 10:36 AM: 👍" at bounding box center [177, 180] width 83 height 11
type textarea "Fetching suggested responses. Please feel free to read through the conversation…"
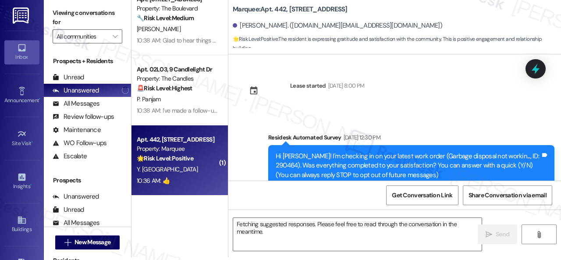
scroll to position [0, 0]
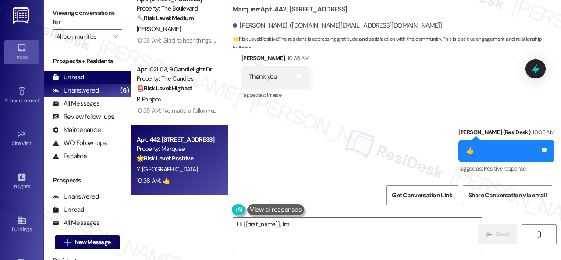
click at [82, 78] on div "Unread" at bounding box center [69, 77] width 32 height 9
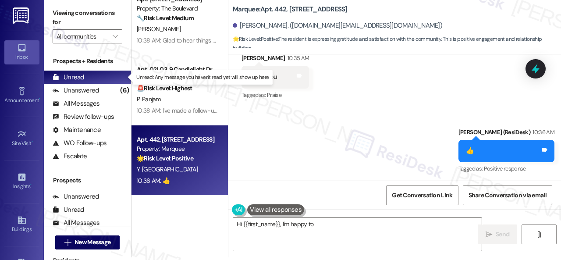
type textarea "Hi {{first_name}}, I'm happy to hear"
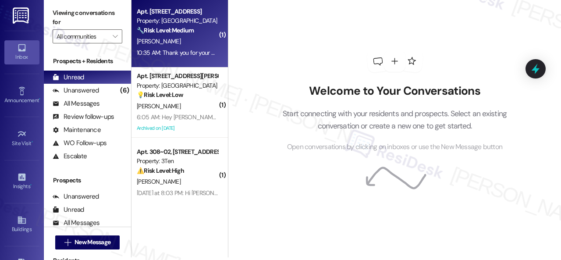
click at [183, 42] on div "B. Buchs" at bounding box center [177, 41] width 83 height 11
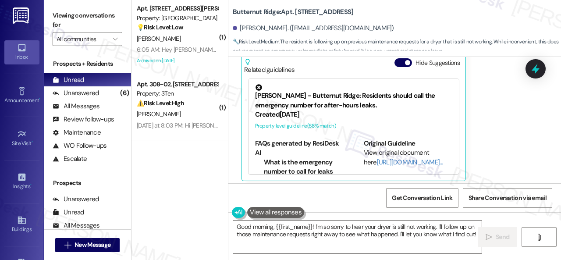
scroll to position [1811, 0]
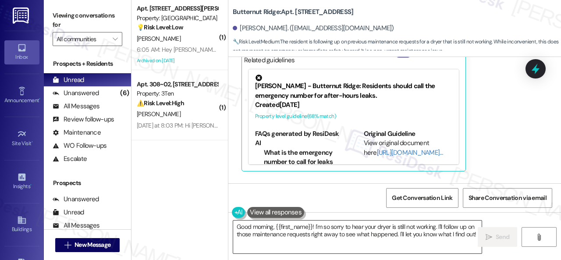
click at [326, 226] on textarea "Good morning, {{first_name}}! I'm so sorry to hear your dryer is still not work…" at bounding box center [357, 237] width 249 height 33
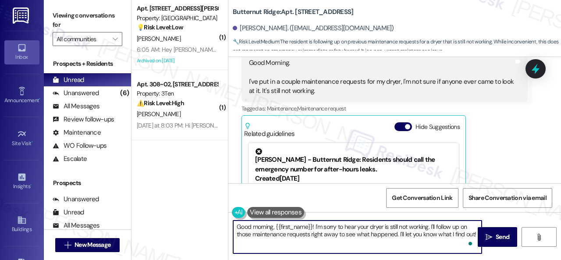
scroll to position [1723, 0]
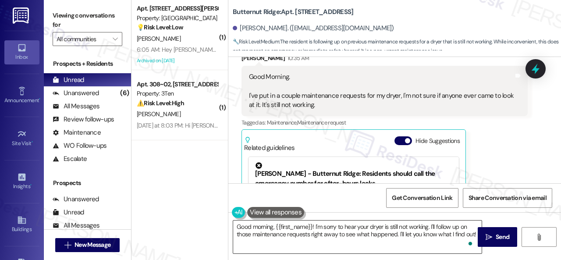
click at [436, 232] on textarea "Good morning, {{first_name}}! I'm sorry to hear your dryer is still not working…" at bounding box center [357, 237] width 249 height 33
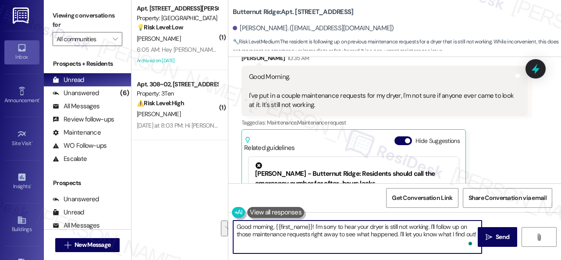
scroll to position [3, 0]
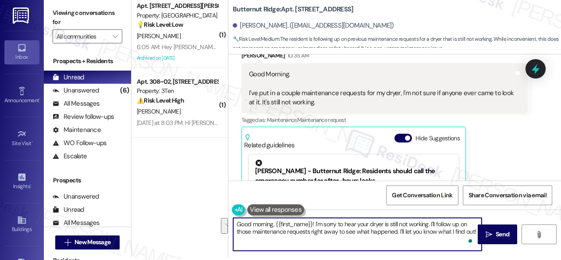
drag, startPoint x: 431, startPoint y: 226, endPoint x: 501, endPoint y: 257, distance: 75.8
click at [501, 257] on div "Good morning, {{first_name}}! I'm sorry to hear your dryer is still not working…" at bounding box center [394, 243] width 333 height 66
paste textarea "Do you have a maintenance request for the issue? If so, is the work order still…"
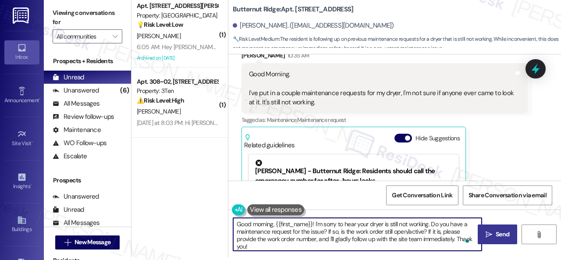
type textarea "Good morning, {{first_name}}! I'm sorry to hear your dryer is still not working…"
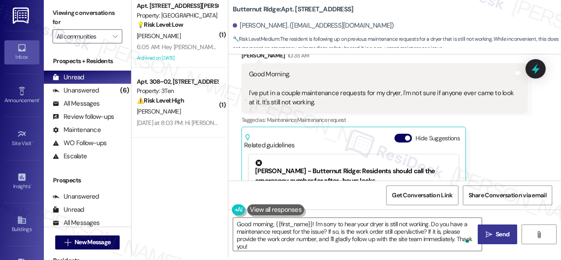
click at [489, 236] on span " Send" at bounding box center [498, 234] width 28 height 9
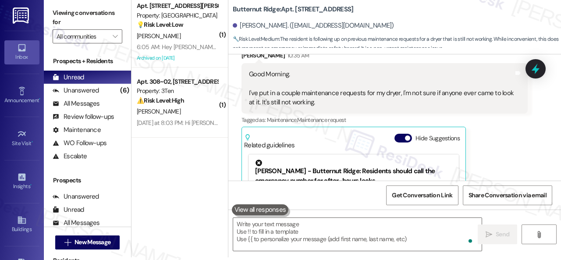
scroll to position [1815, 0]
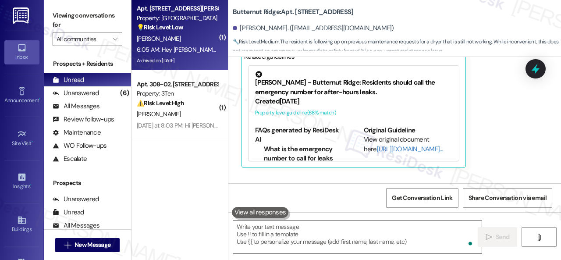
click at [197, 37] on div "J. Rothman" at bounding box center [177, 38] width 83 height 11
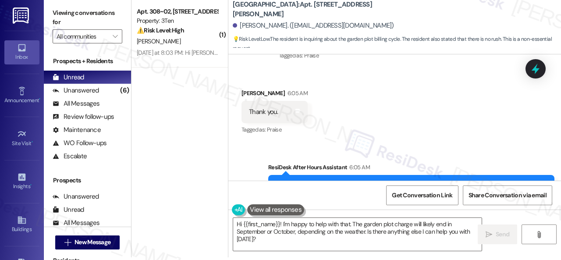
scroll to position [5765, 0]
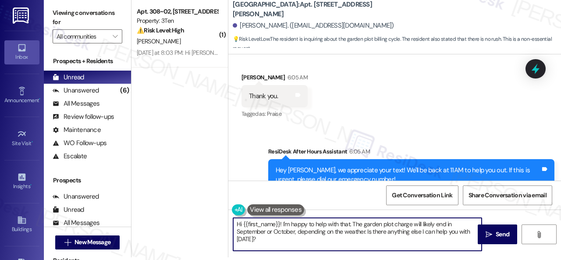
drag, startPoint x: 272, startPoint y: 242, endPoint x: 208, endPoint y: 205, distance: 74.1
click at [212, 214] on div "( 1 ) Apt. 308~02, 310 Dickinson Rd Property: 3Ten ⚠️ Risk Level: High The resi…" at bounding box center [347, 127] width 430 height 260
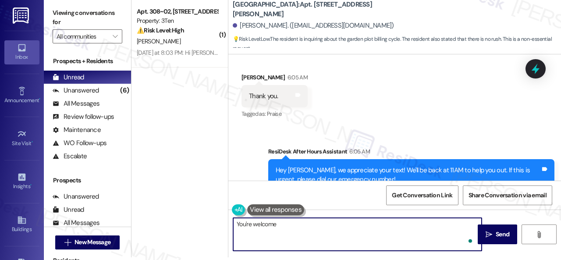
type textarea "You're welcome!"
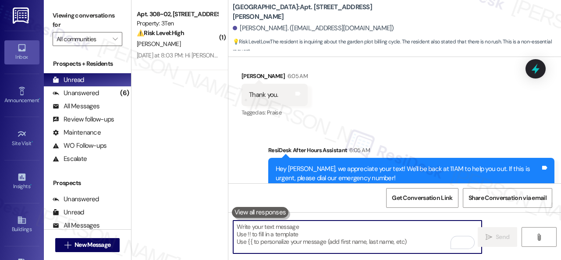
scroll to position [5826, 0]
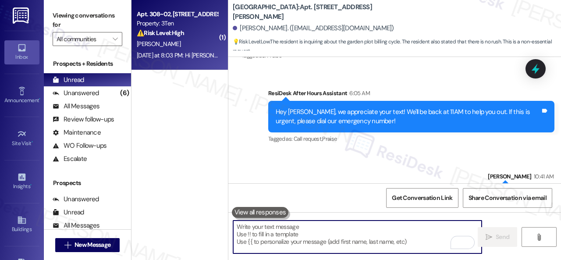
click at [189, 41] on div "R. Jones" at bounding box center [177, 44] width 83 height 11
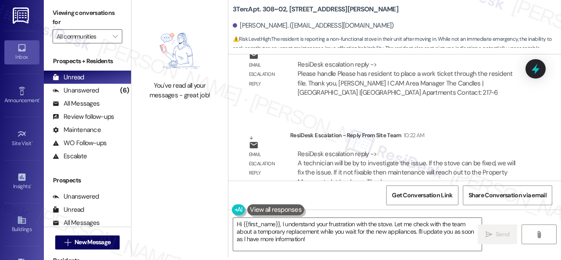
scroll to position [2102, 0]
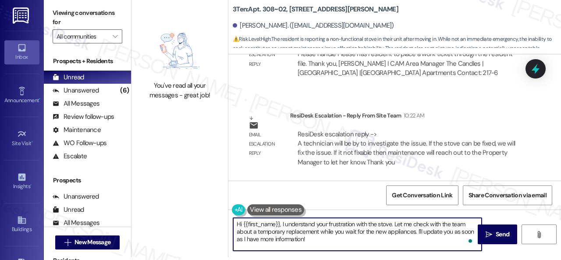
drag, startPoint x: 282, startPoint y: 223, endPoint x: 324, endPoint y: 241, distance: 45.6
click at [324, 241] on textarea "Hi {{first_name}}, I understand your frustration with the stove. Let me check w…" at bounding box center [357, 234] width 249 height 33
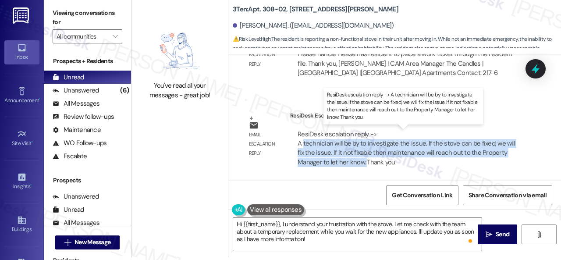
drag, startPoint x: 303, startPoint y: 144, endPoint x: 365, endPoint y: 164, distance: 65.2
click at [365, 164] on div "ResiDesk escalation reply -> A technician will be by to investigate the issue. …" at bounding box center [406, 148] width 217 height 37
copy div "technician will be by to investigate the issue. If the stove can be fixed, we w…"
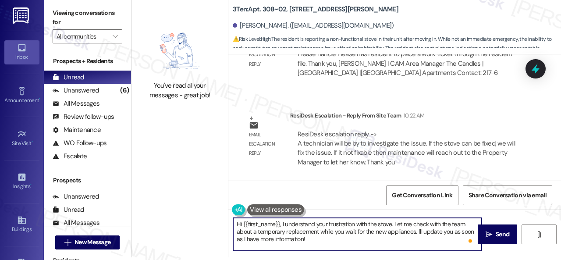
drag, startPoint x: 282, startPoint y: 222, endPoint x: 320, endPoint y: 238, distance: 41.1
click at [320, 238] on textarea "Hi {{first_name}}, I understand your frustration with the stove. Let me check w…" at bounding box center [357, 234] width 249 height 33
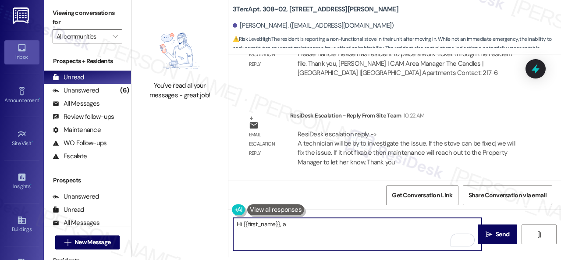
paste textarea "technician will be by to investigate the issue. If the stove can be fixed, we w…"
type textarea "Hi {{first_name}}, a technician will be by to investigate the issue. If the sto…"
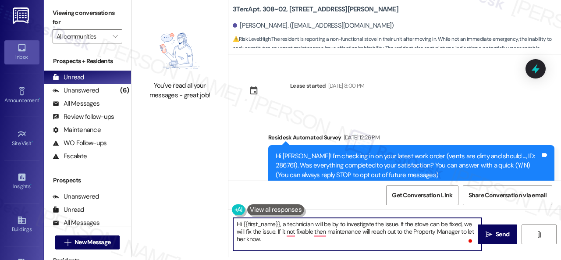
scroll to position [2102, 0]
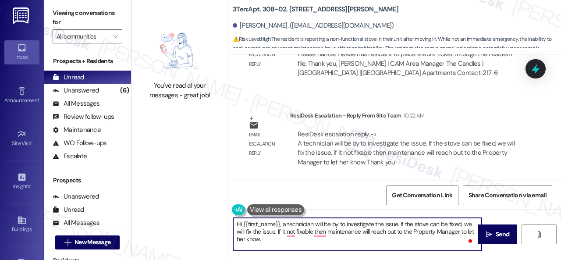
click at [467, 225] on textarea "Hi {{first_name}}, a technician will be by to investigate the issue. If the sto…" at bounding box center [357, 234] width 249 height 33
click at [282, 239] on textarea "Hi {{first_name}}, a technician will be by to investigate the issue. If the sto…" at bounding box center [357, 234] width 249 height 33
type textarea "Hi {{first_name}}, a technician will be by to investigate the issue. If the sto…"
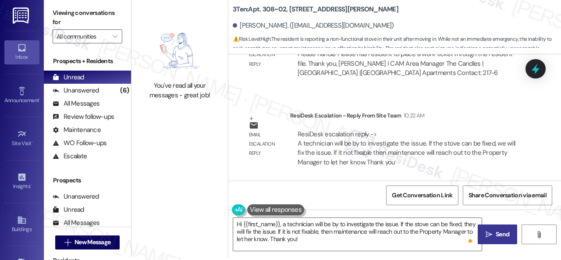
click at [490, 233] on span " Send" at bounding box center [498, 234] width 28 height 9
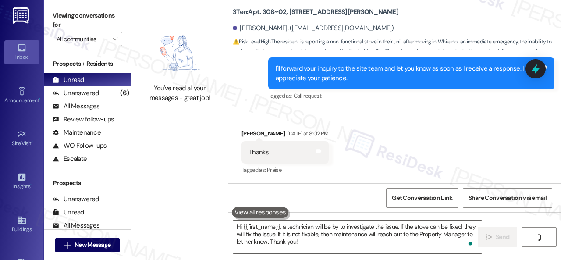
scroll to position [1712, 0]
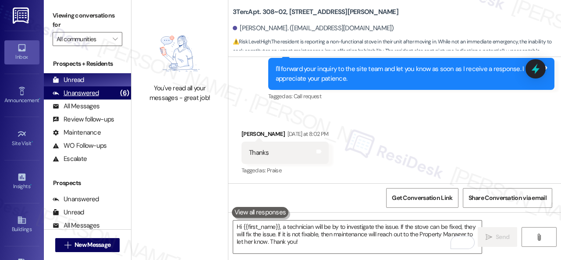
click at [82, 92] on div "Unanswered" at bounding box center [76, 93] width 46 height 9
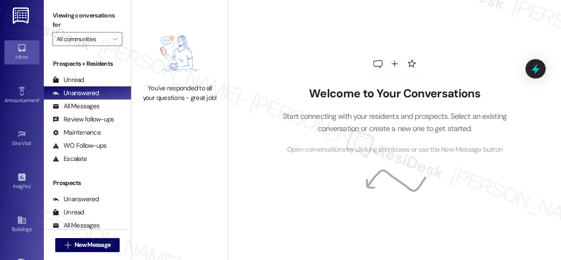
click at [266, 46] on div "Welcome to Your Conversations Start connecting with your residents and prospect…" at bounding box center [395, 104] width 263 height 208
